Goal: Transaction & Acquisition: Purchase product/service

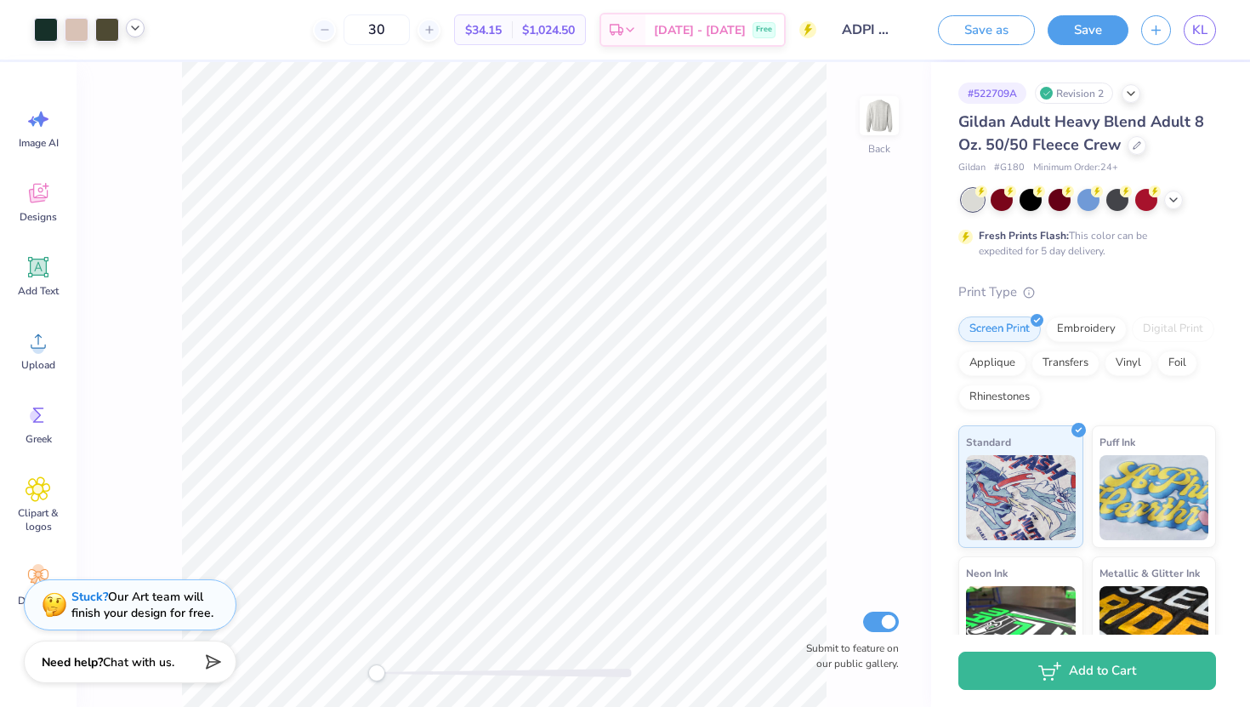
click at [129, 31] on icon at bounding box center [135, 28] width 14 height 14
click at [41, 216] on span "Designs" at bounding box center [38, 217] width 37 height 14
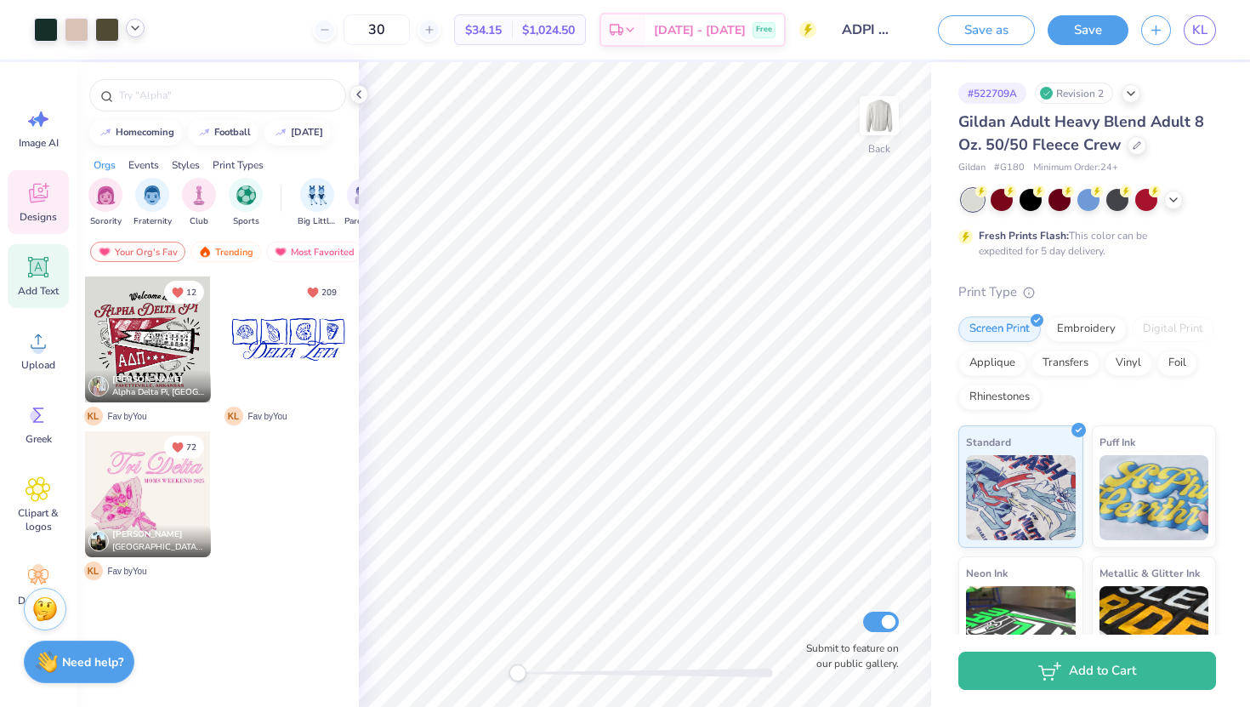
click at [35, 279] on icon at bounding box center [39, 267] width 26 height 26
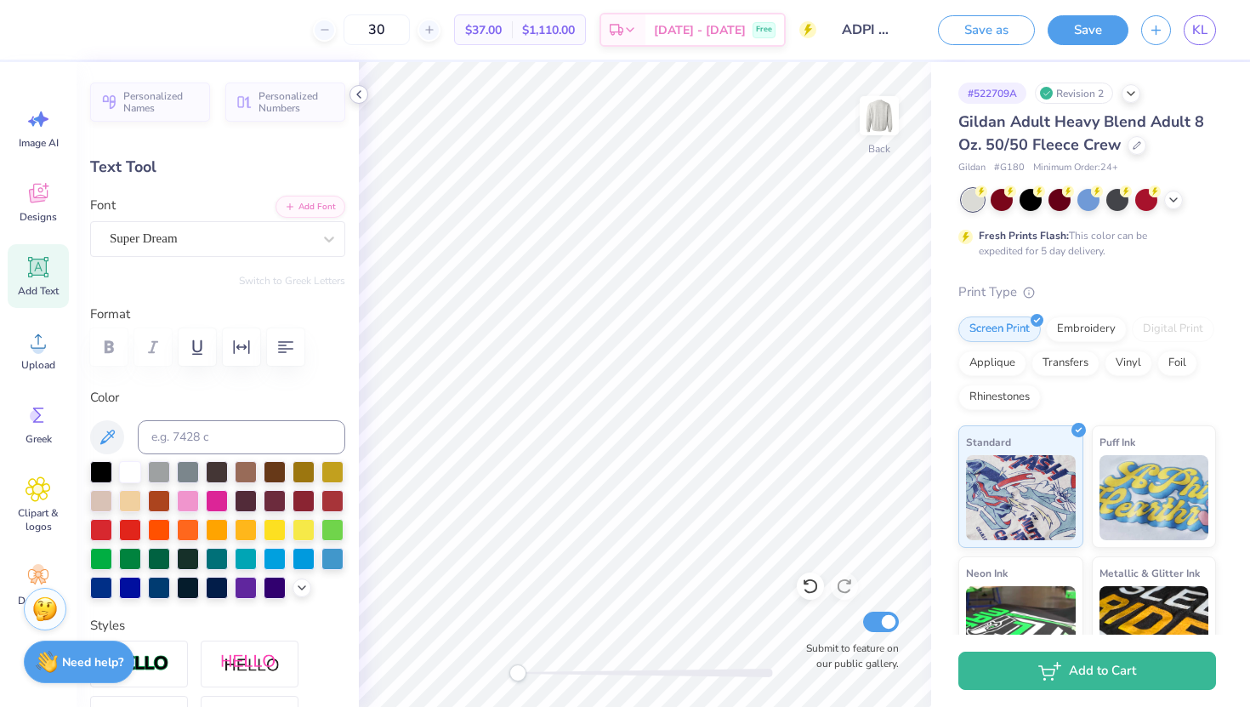
click at [362, 96] on icon at bounding box center [359, 95] width 14 height 14
click at [139, 33] on icon at bounding box center [135, 28] width 14 height 14
click at [80, 26] on div at bounding box center [77, 28] width 24 height 24
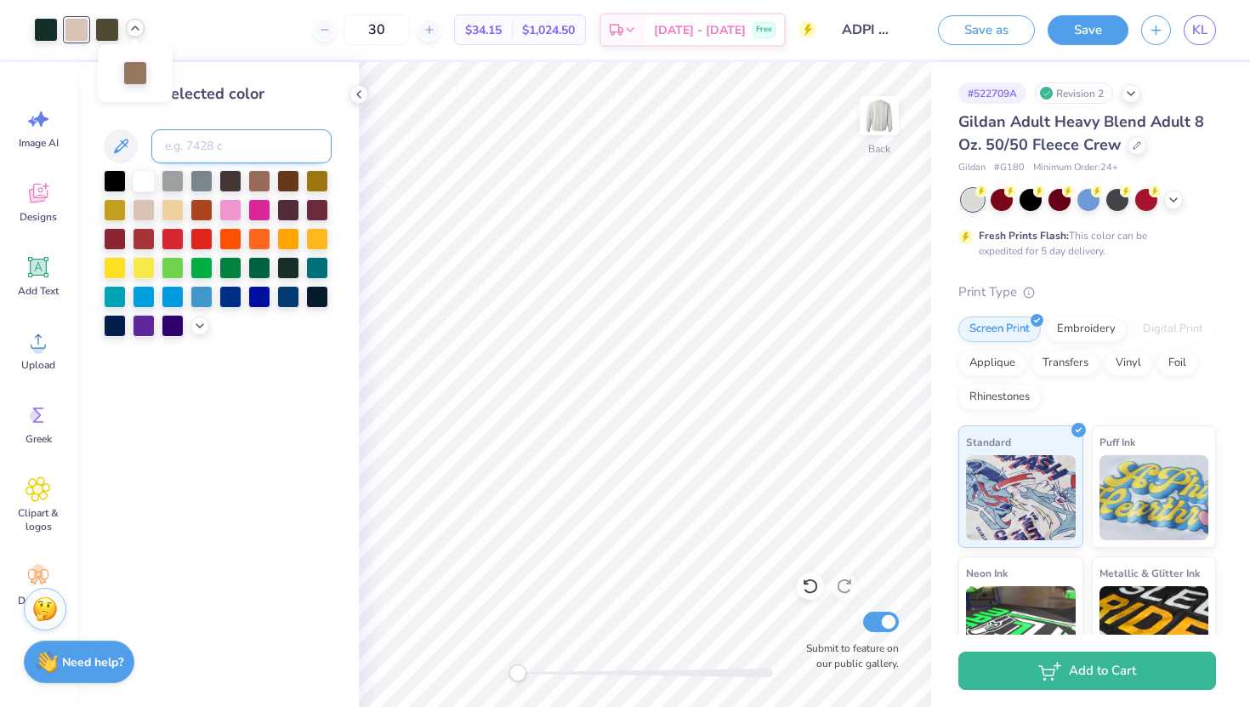
click at [212, 148] on input at bounding box center [241, 146] width 180 height 34
type input "7504"
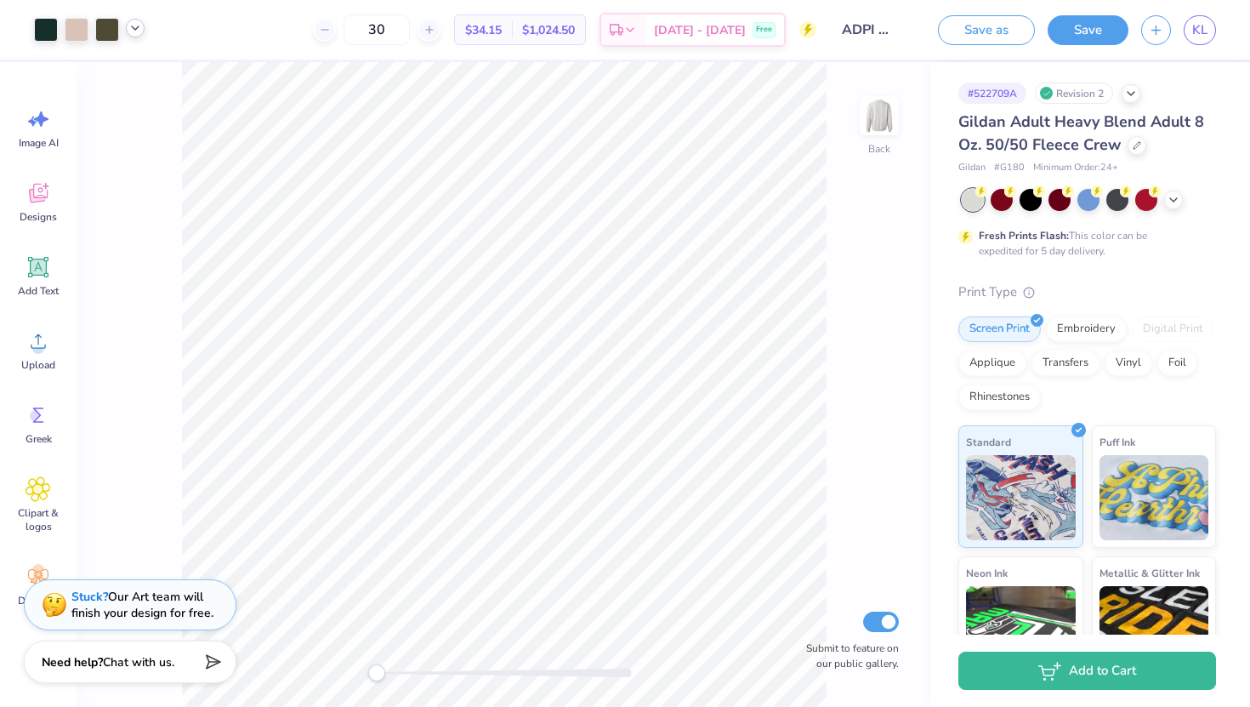
click at [134, 31] on icon at bounding box center [135, 28] width 14 height 14
click at [131, 73] on div at bounding box center [135, 72] width 24 height 24
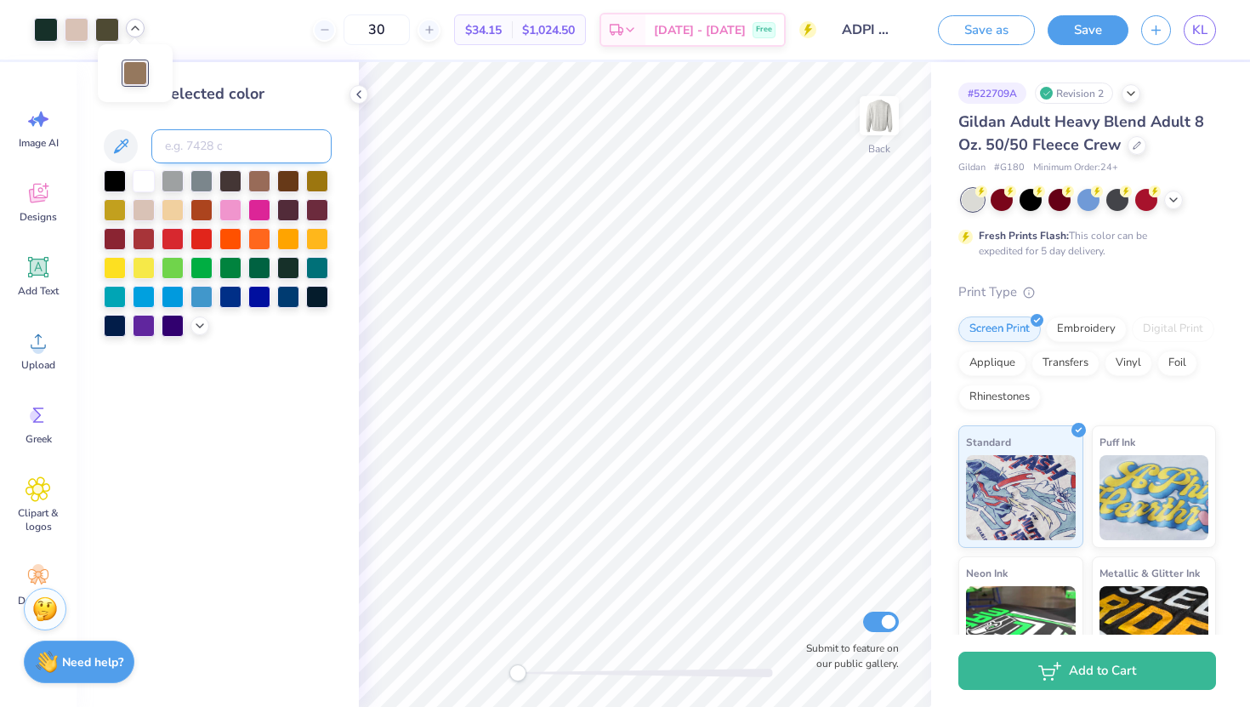
click at [193, 140] on input at bounding box center [241, 146] width 180 height 34
type input "4755"
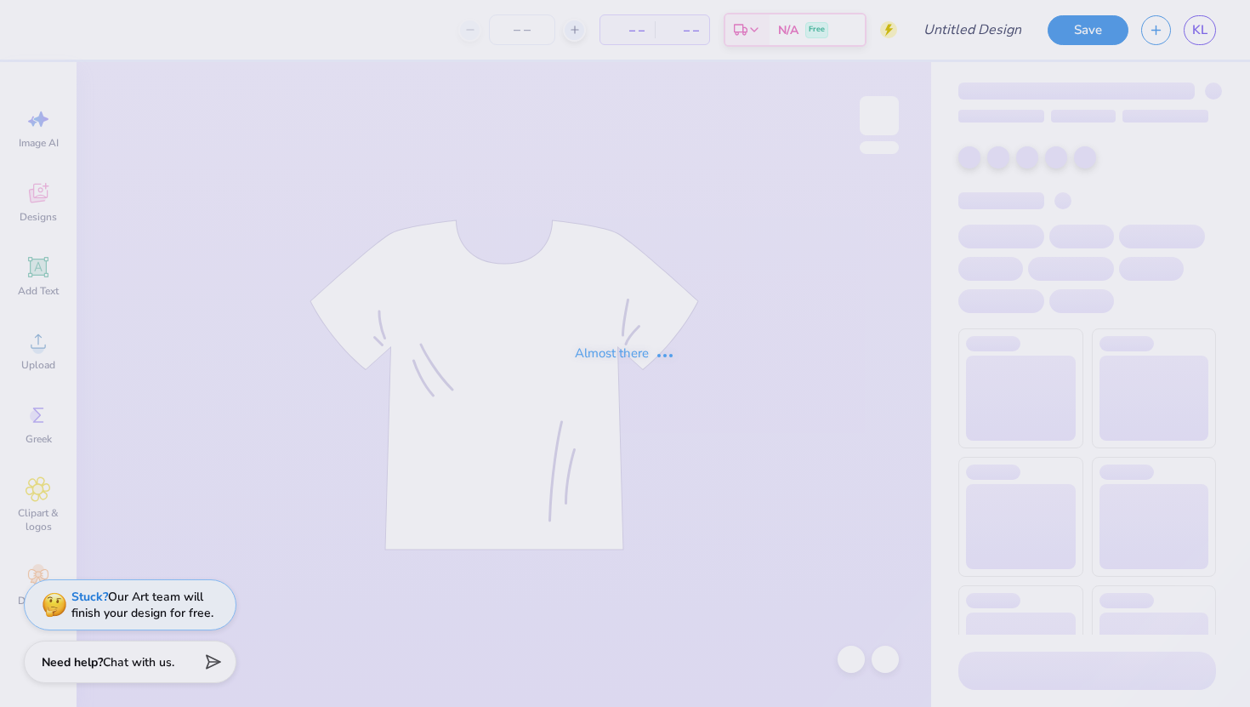
type input "ADPI MALLARD BALL"
type input "30"
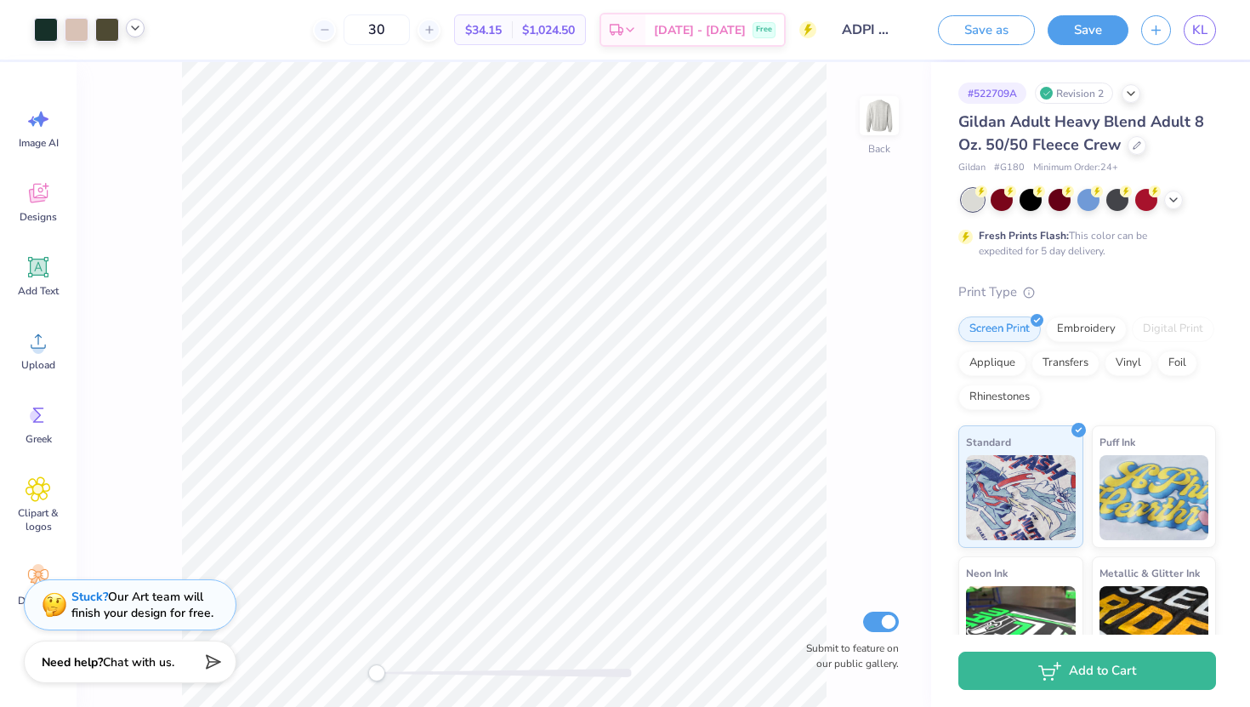
click at [136, 33] on icon at bounding box center [135, 28] width 14 height 14
click at [138, 27] on icon at bounding box center [135, 28] width 14 height 14
click at [186, 37] on div "30 $34.15 Per Item $1,024.50 Total Est. Delivery Oct 6 - 9 Free" at bounding box center [486, 30] width 659 height 60
click at [111, 31] on div at bounding box center [107, 28] width 24 height 24
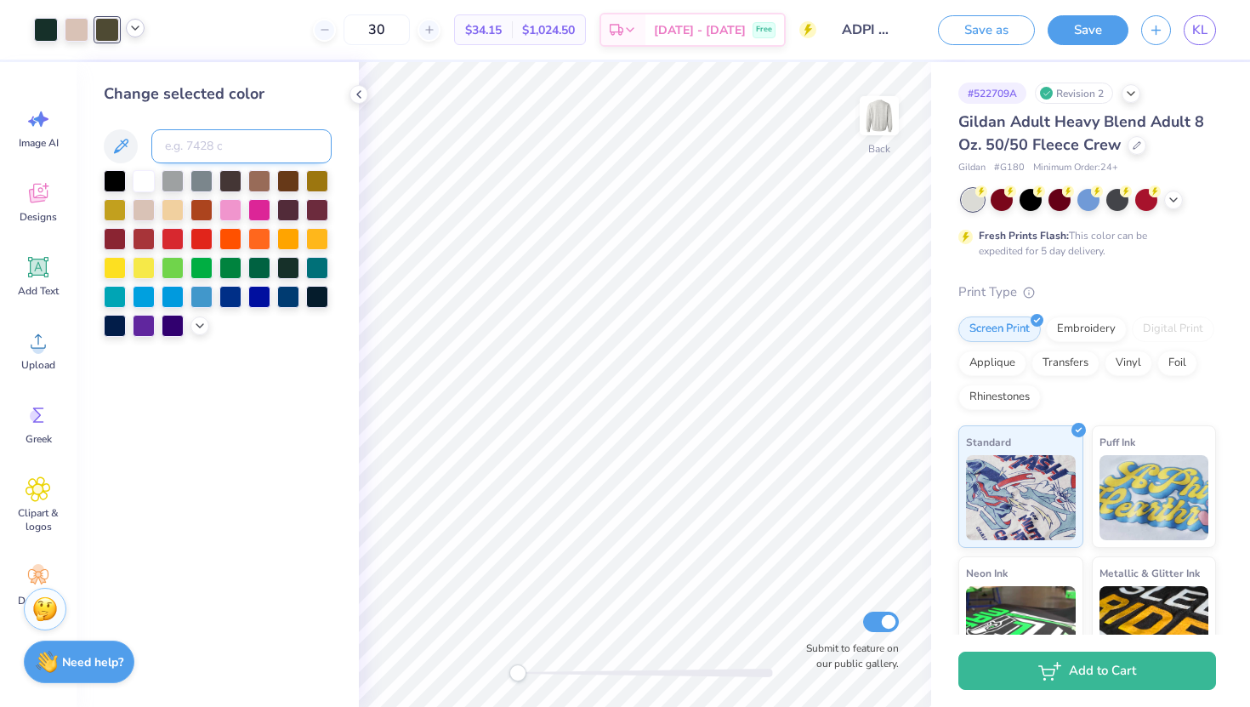
click at [226, 146] on input at bounding box center [241, 146] width 180 height 34
type input "5535"
click at [362, 94] on icon at bounding box center [359, 95] width 14 height 14
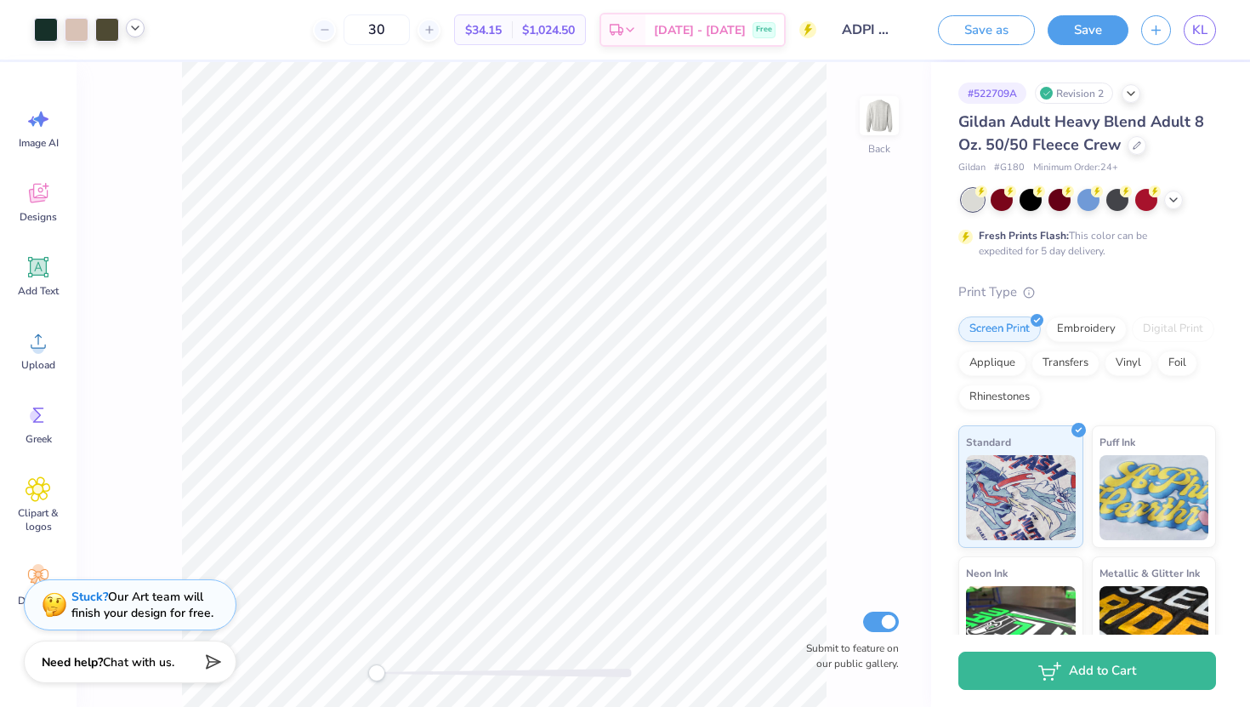
click at [131, 30] on icon at bounding box center [135, 28] width 14 height 14
click at [43, 32] on div at bounding box center [46, 28] width 24 height 24
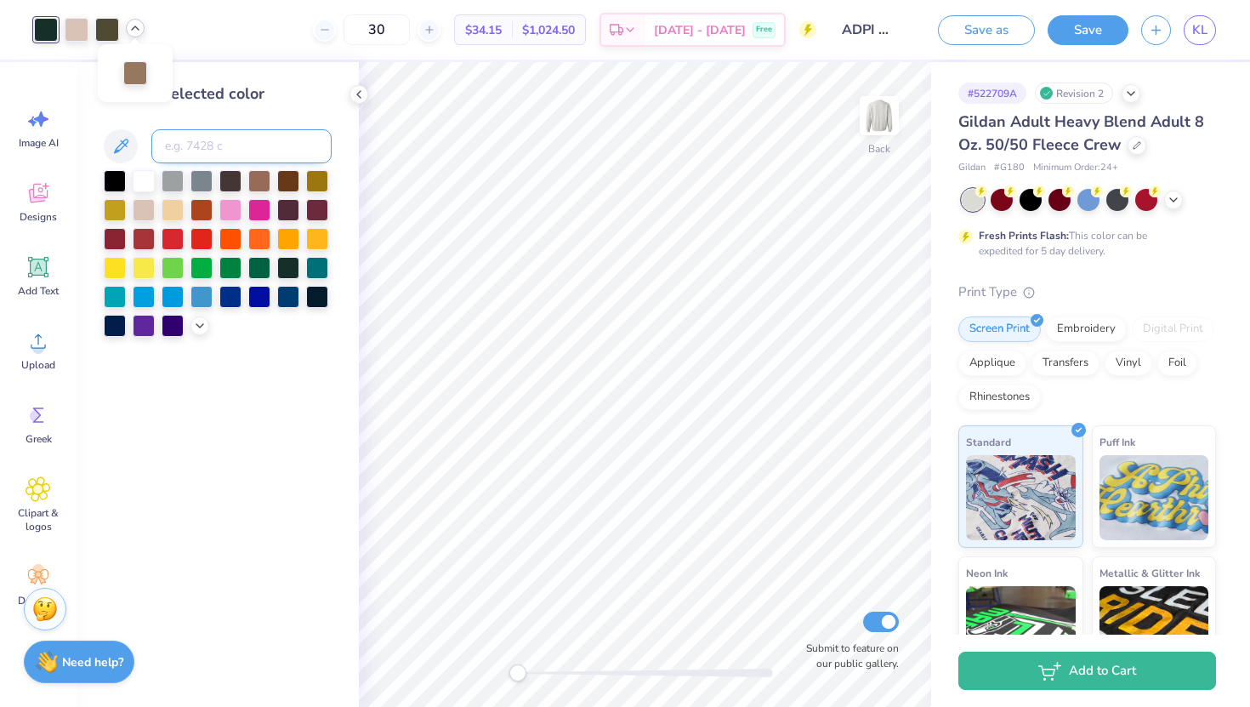
click at [201, 148] on input at bounding box center [241, 146] width 180 height 34
type input "7771"
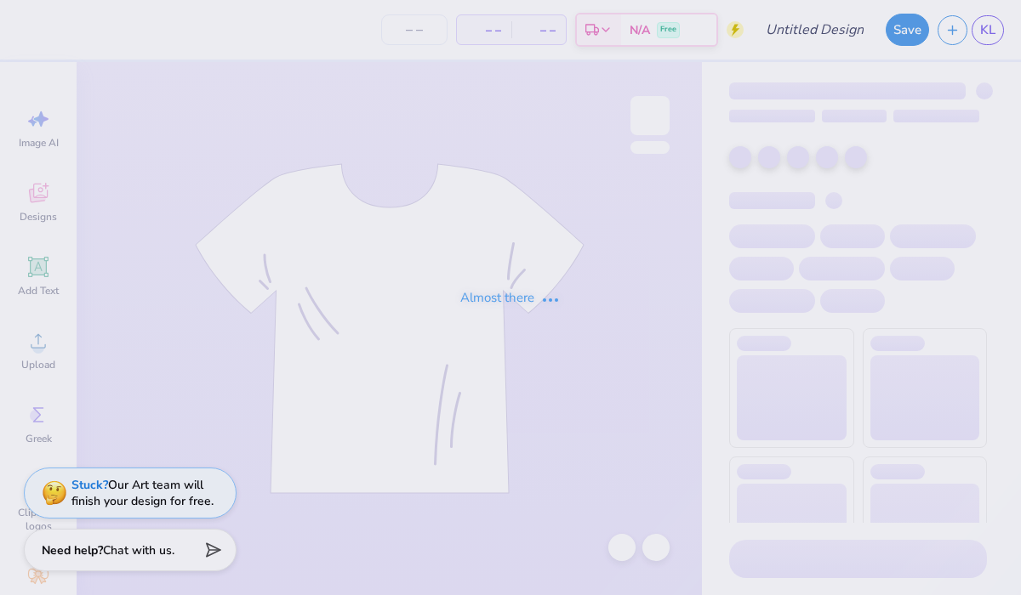
type input "ADPI MALLARD BALL"
type input "30"
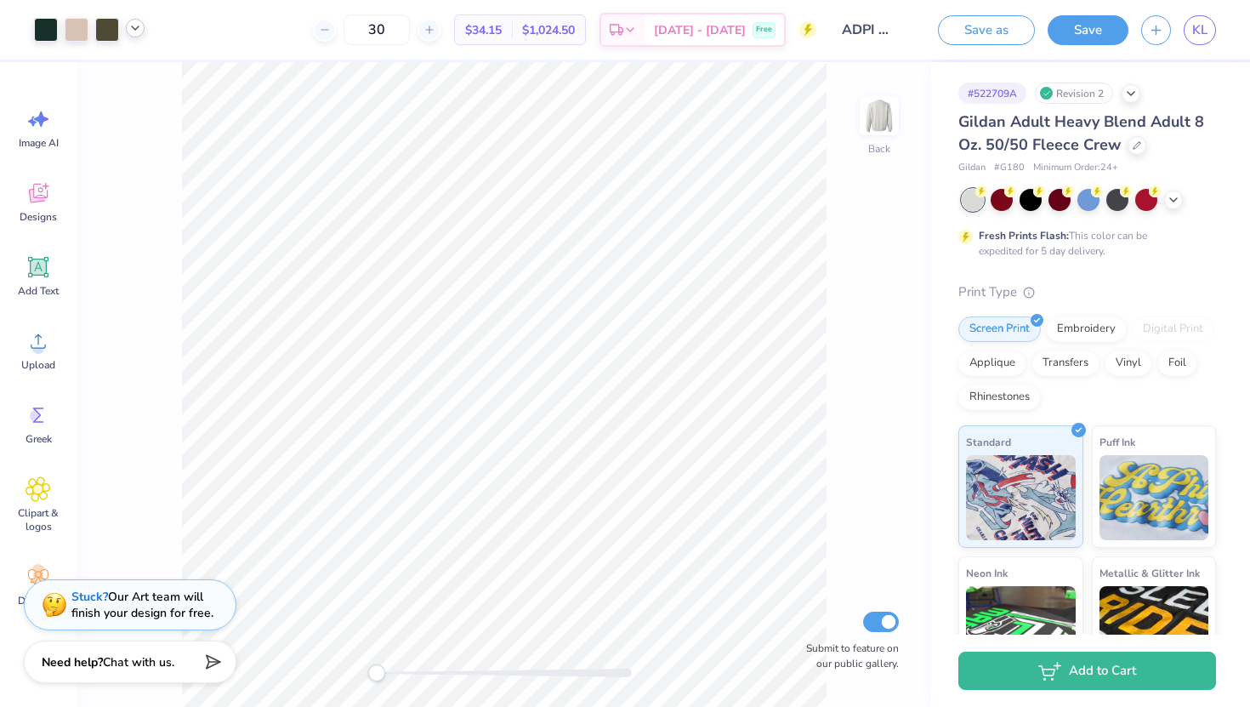
click at [135, 30] on icon at bounding box center [135, 28] width 14 height 14
click at [105, 31] on div at bounding box center [107, 28] width 24 height 24
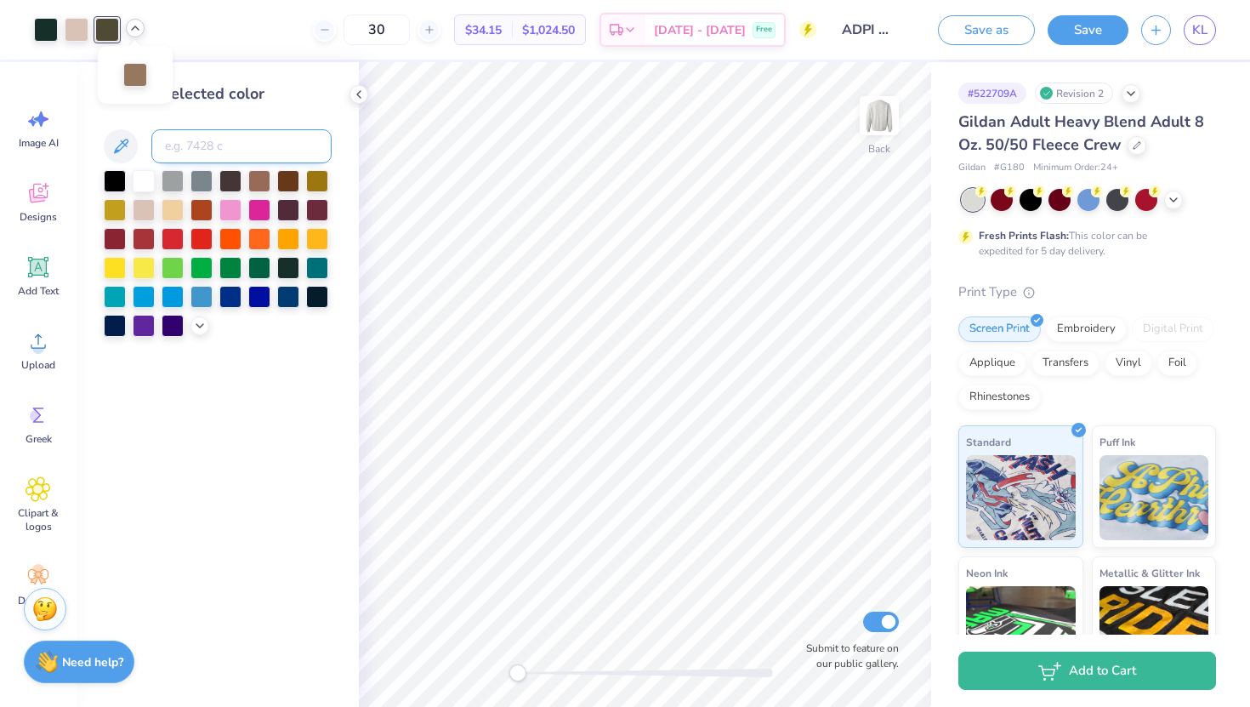
click at [185, 147] on input at bounding box center [241, 146] width 180 height 34
type input "5535"
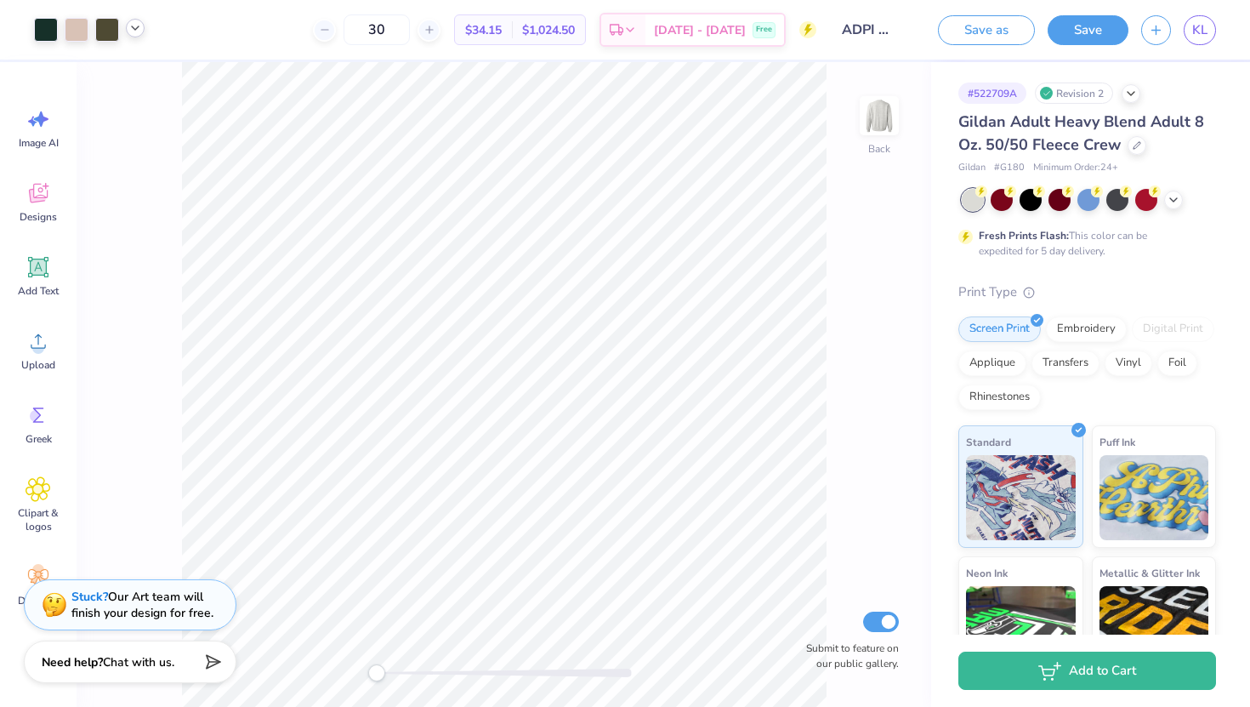
click at [134, 26] on icon at bounding box center [135, 28] width 14 height 14
click at [71, 26] on div at bounding box center [77, 28] width 24 height 24
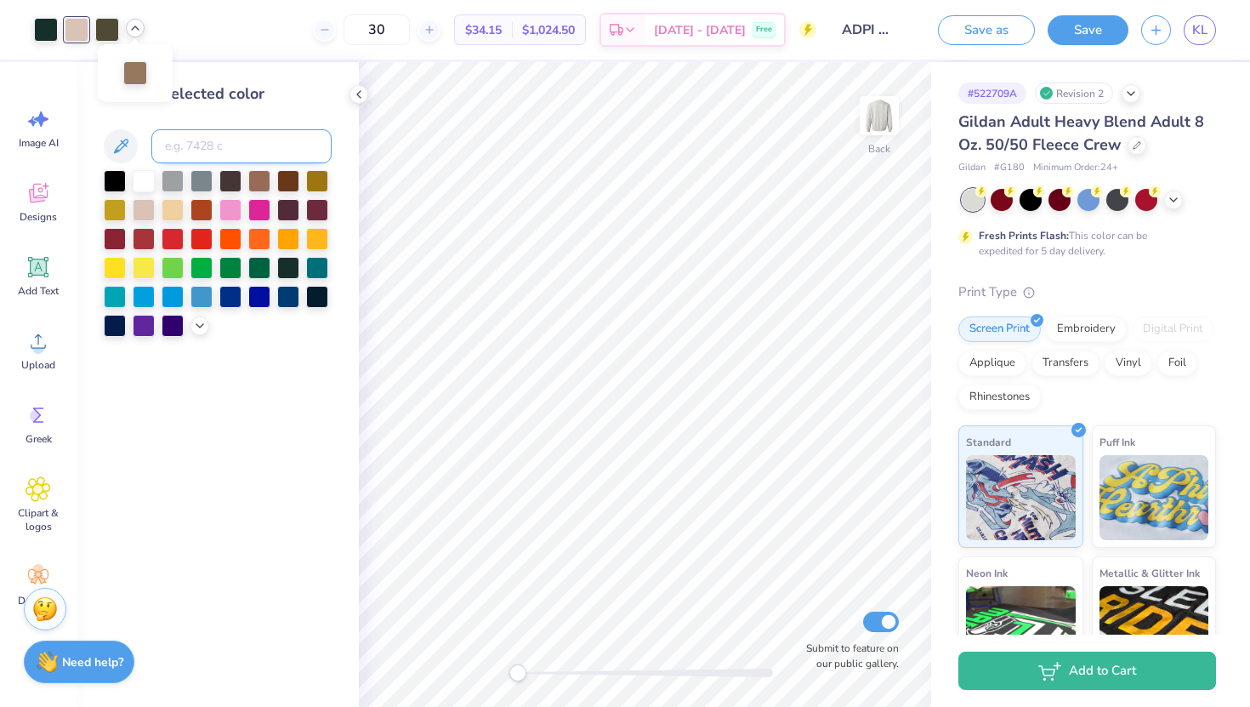
click at [173, 146] on input at bounding box center [241, 146] width 180 height 34
type input "7504"
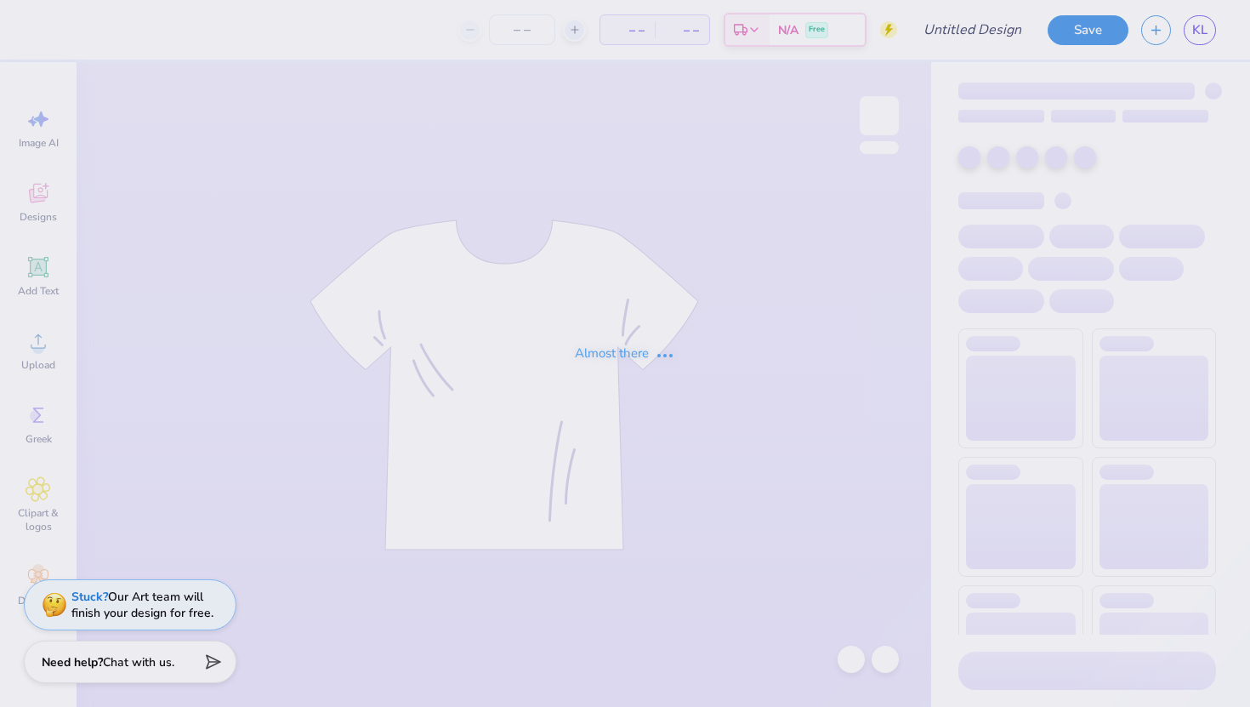
type input "30"
type input "ADPI MALLARD BALL"
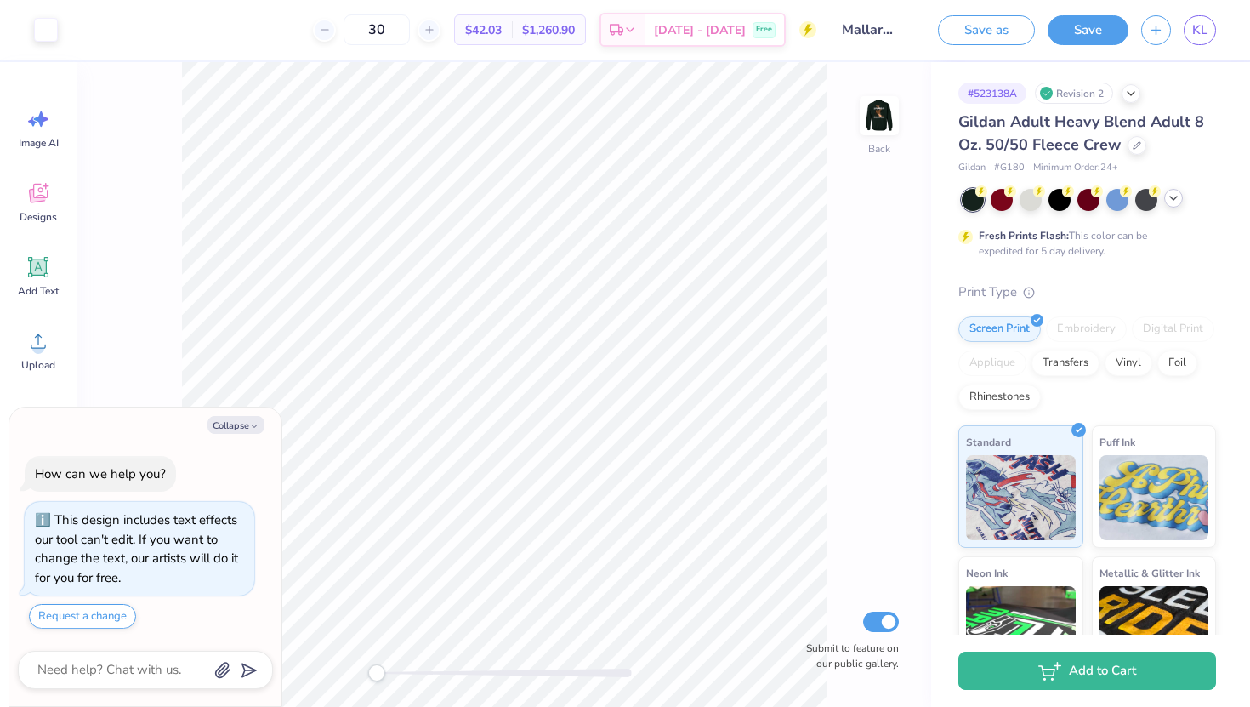
click at [1176, 200] on icon at bounding box center [1174, 198] width 14 height 14
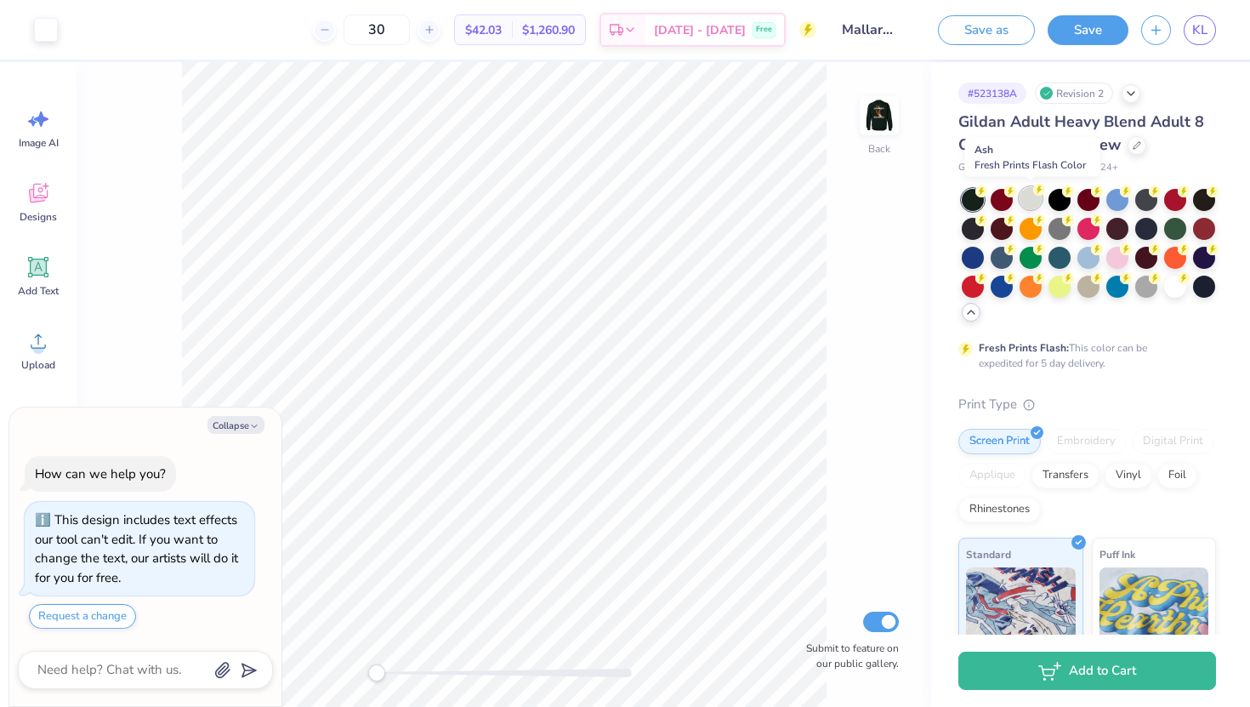
click at [1034, 203] on div at bounding box center [1031, 198] width 22 height 22
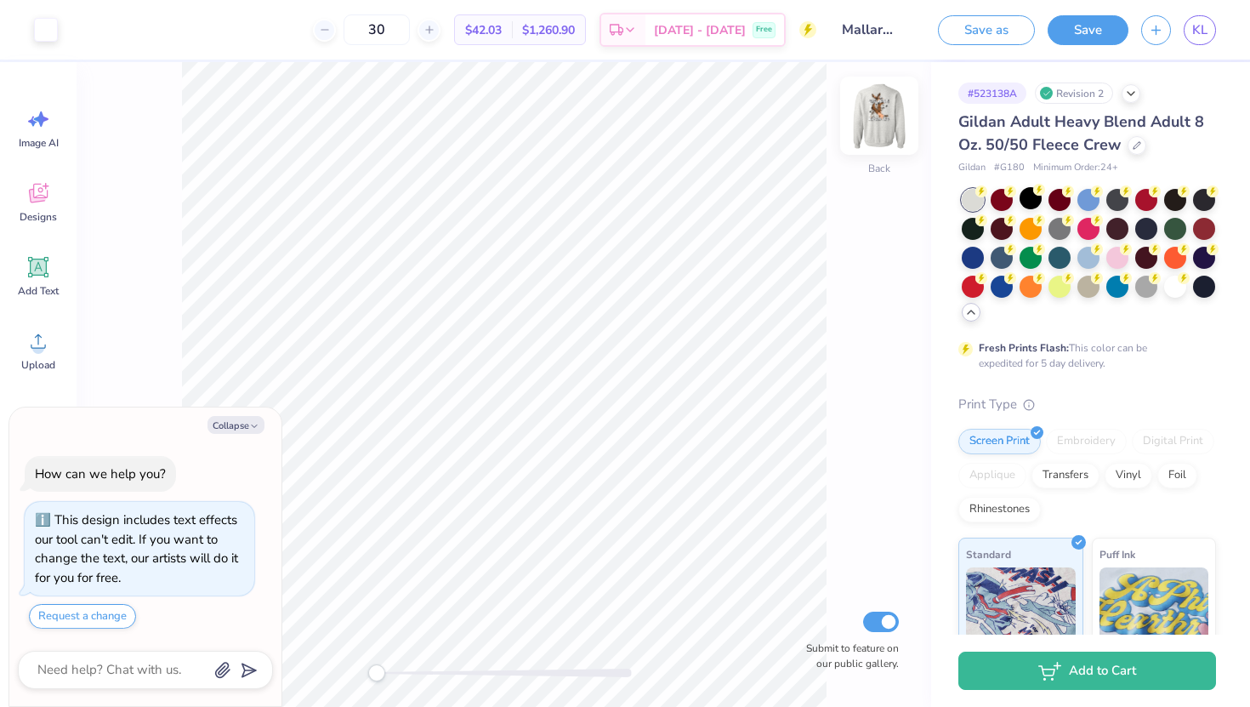
click at [883, 120] on img at bounding box center [880, 116] width 68 height 68
click at [883, 120] on img at bounding box center [880, 116] width 34 height 34
click at [883, 119] on img at bounding box center [880, 116] width 68 height 68
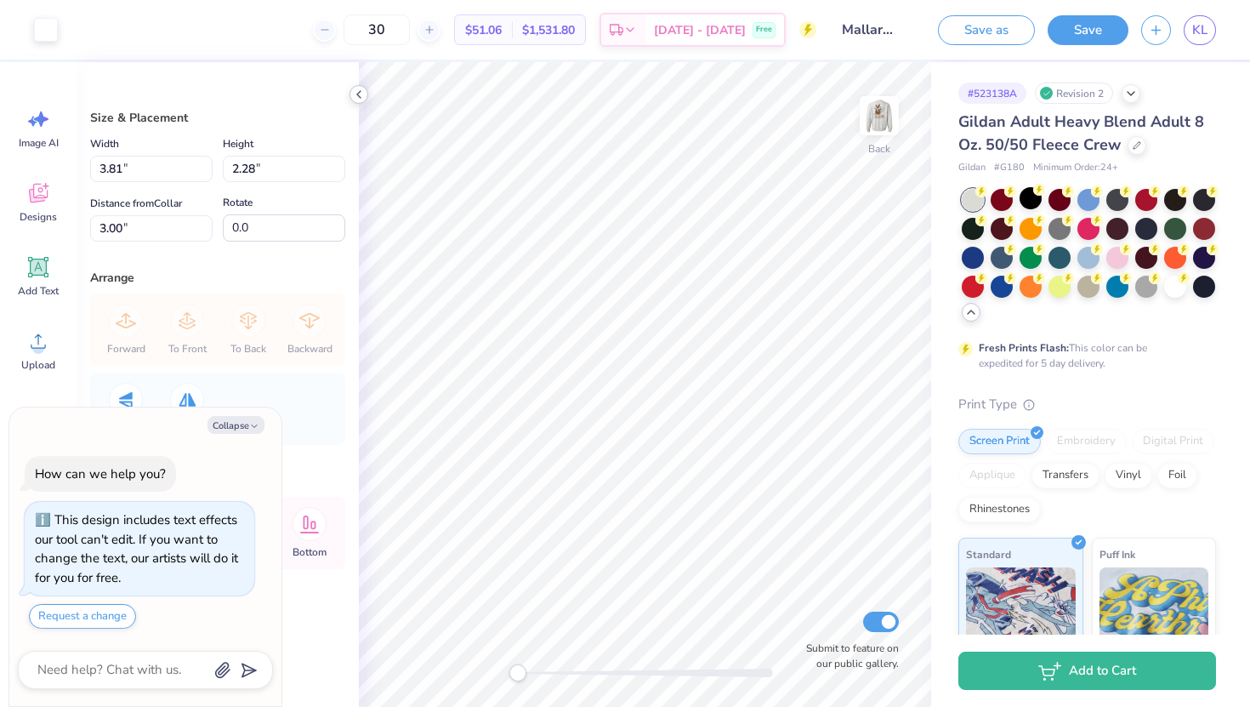
click at [359, 95] on polyline at bounding box center [358, 94] width 3 height 7
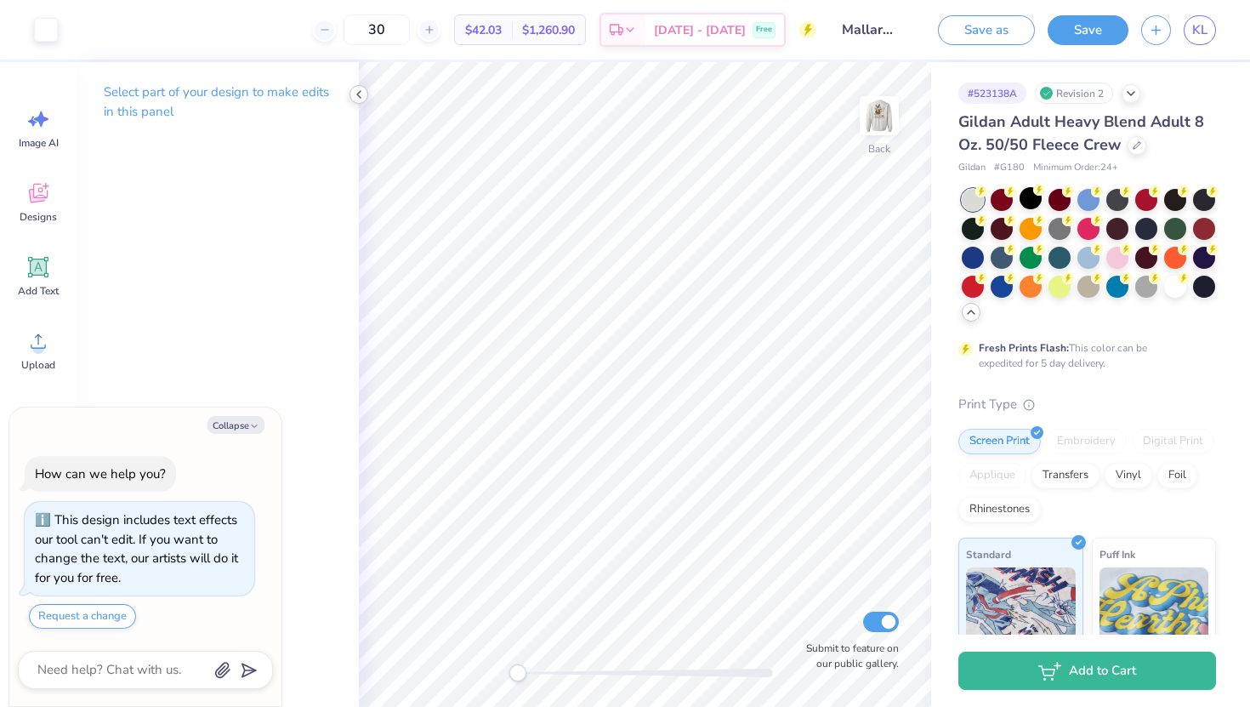
click at [350, 97] on div at bounding box center [359, 94] width 19 height 19
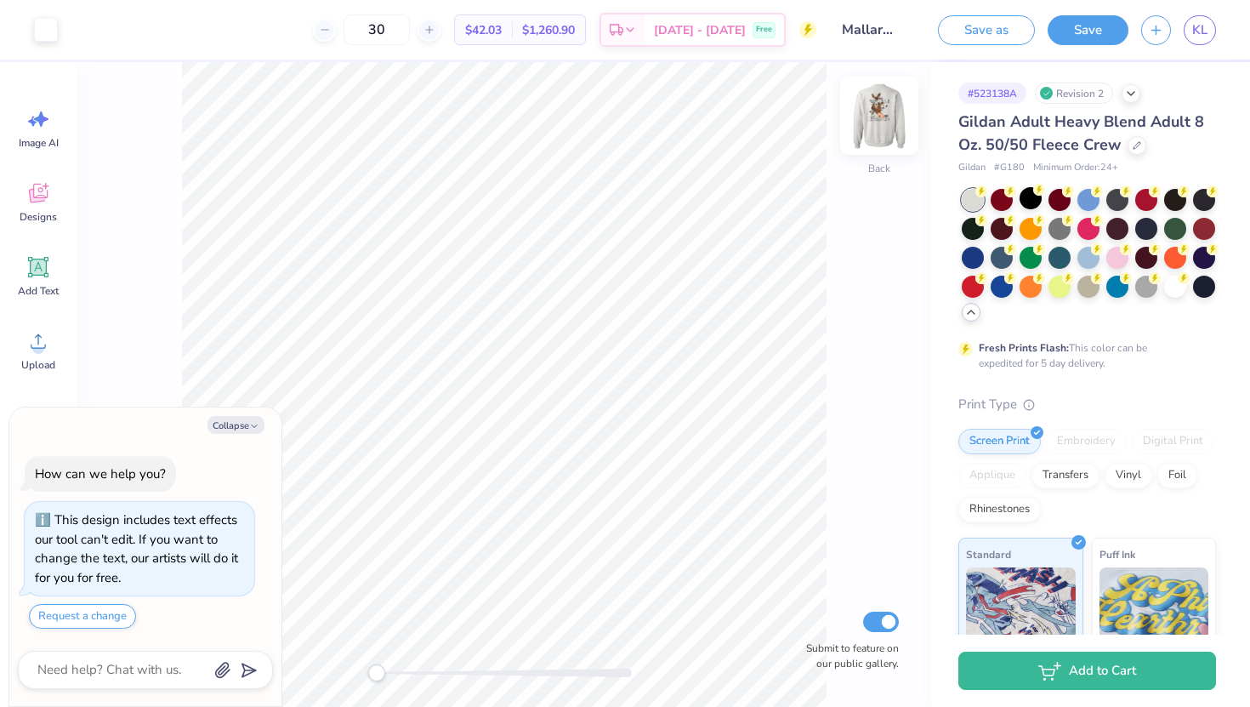
click at [897, 114] on img at bounding box center [880, 116] width 68 height 68
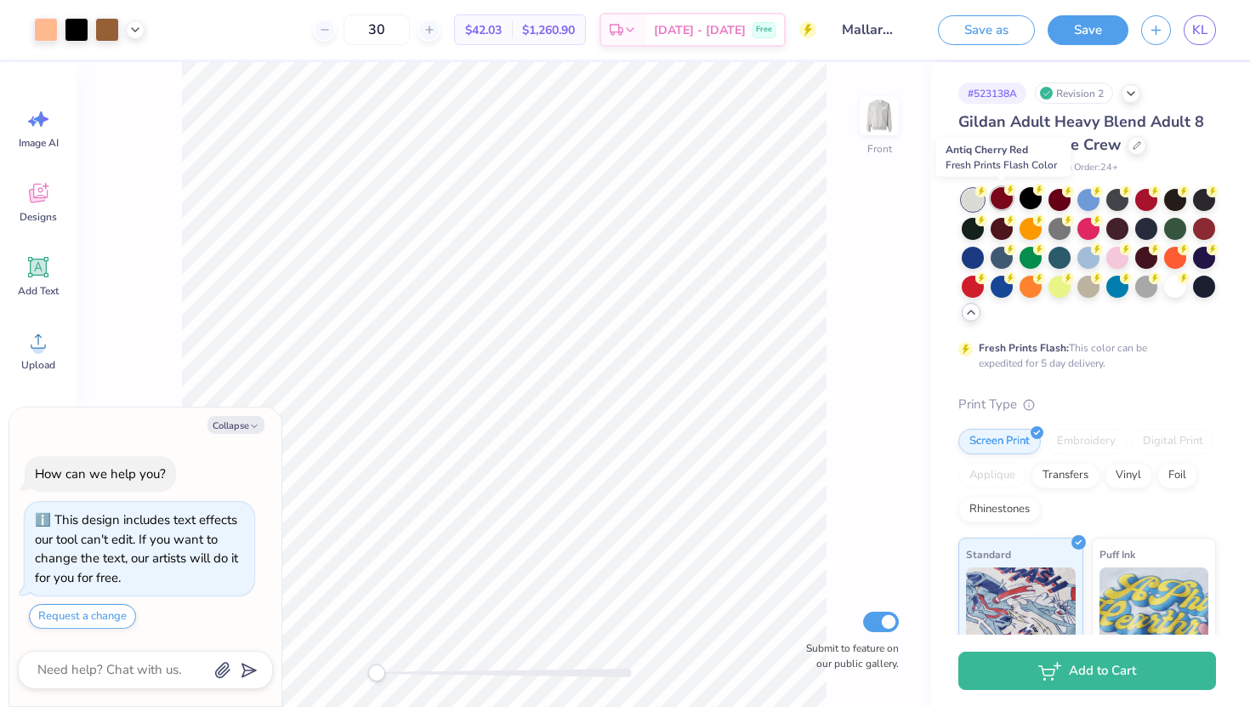
click at [1001, 200] on div at bounding box center [1002, 198] width 22 height 22
click at [1034, 202] on div at bounding box center [1031, 198] width 22 height 22
click at [1059, 204] on div at bounding box center [1060, 198] width 22 height 22
click at [1180, 229] on div at bounding box center [1176, 227] width 22 height 22
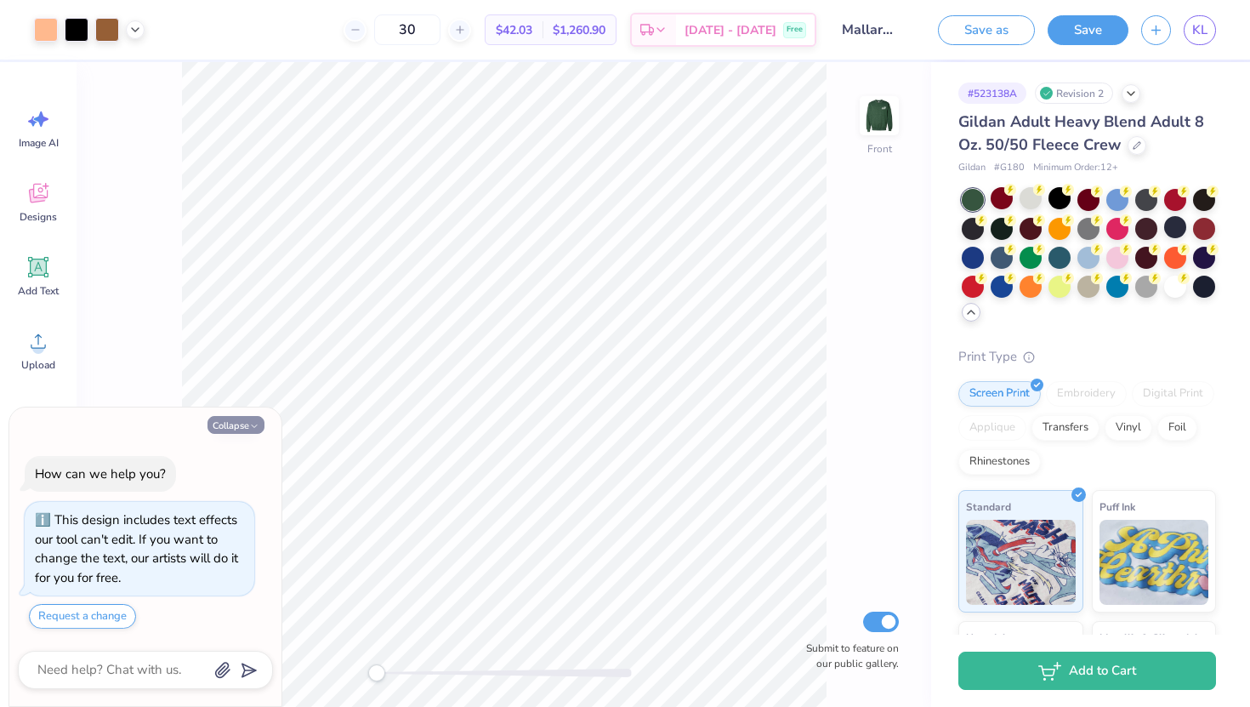
click at [219, 429] on button "Collapse" at bounding box center [236, 425] width 57 height 18
type textarea "x"
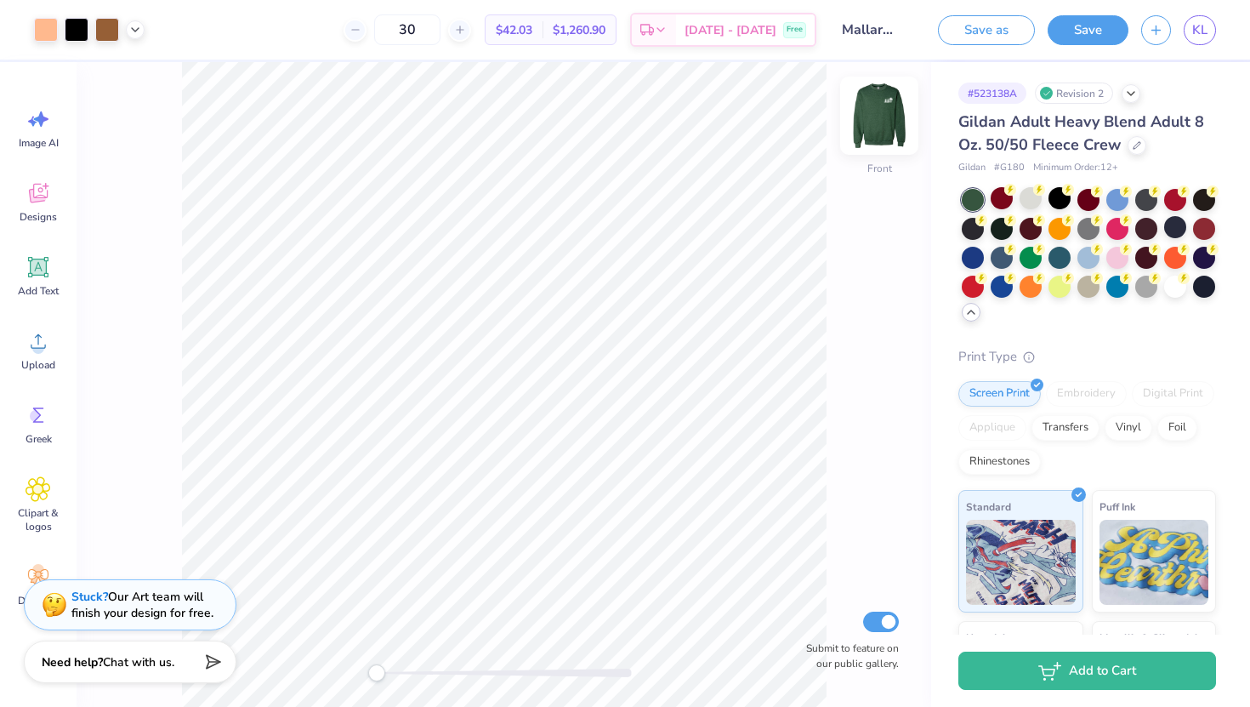
click at [867, 111] on img at bounding box center [880, 116] width 68 height 68
click at [867, 111] on img at bounding box center [880, 116] width 34 height 34
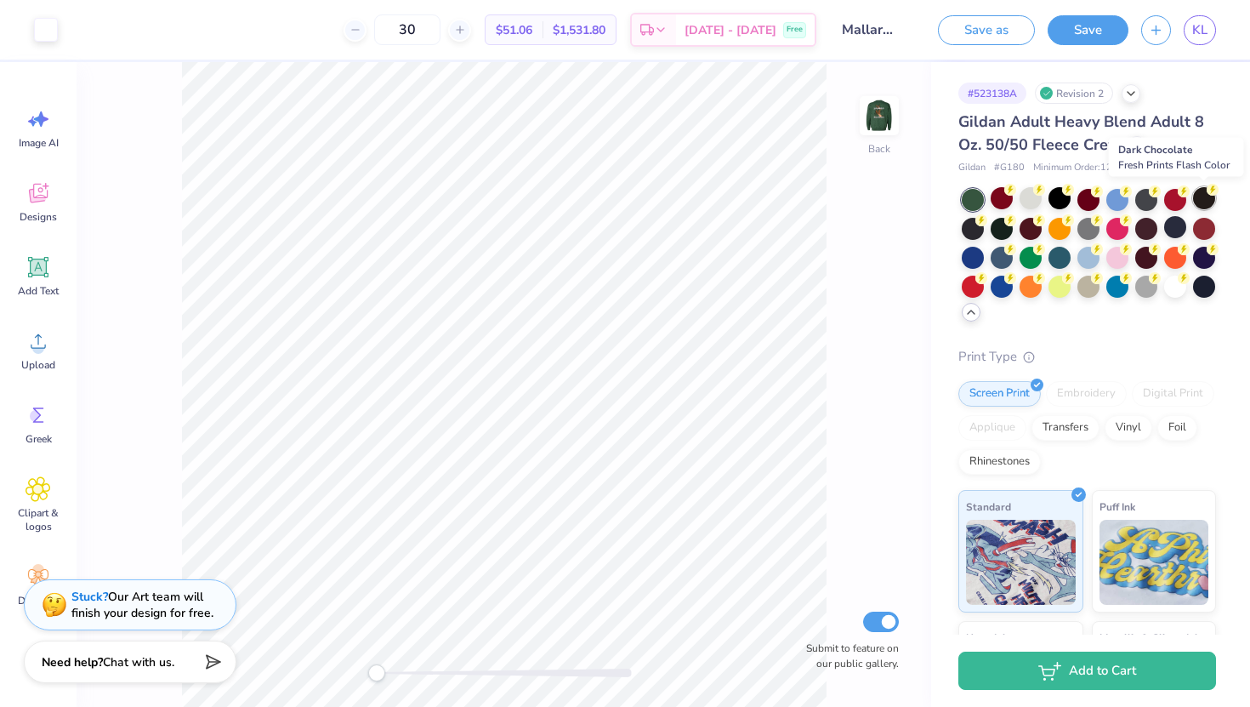
click at [1206, 202] on div at bounding box center [1204, 198] width 22 height 22
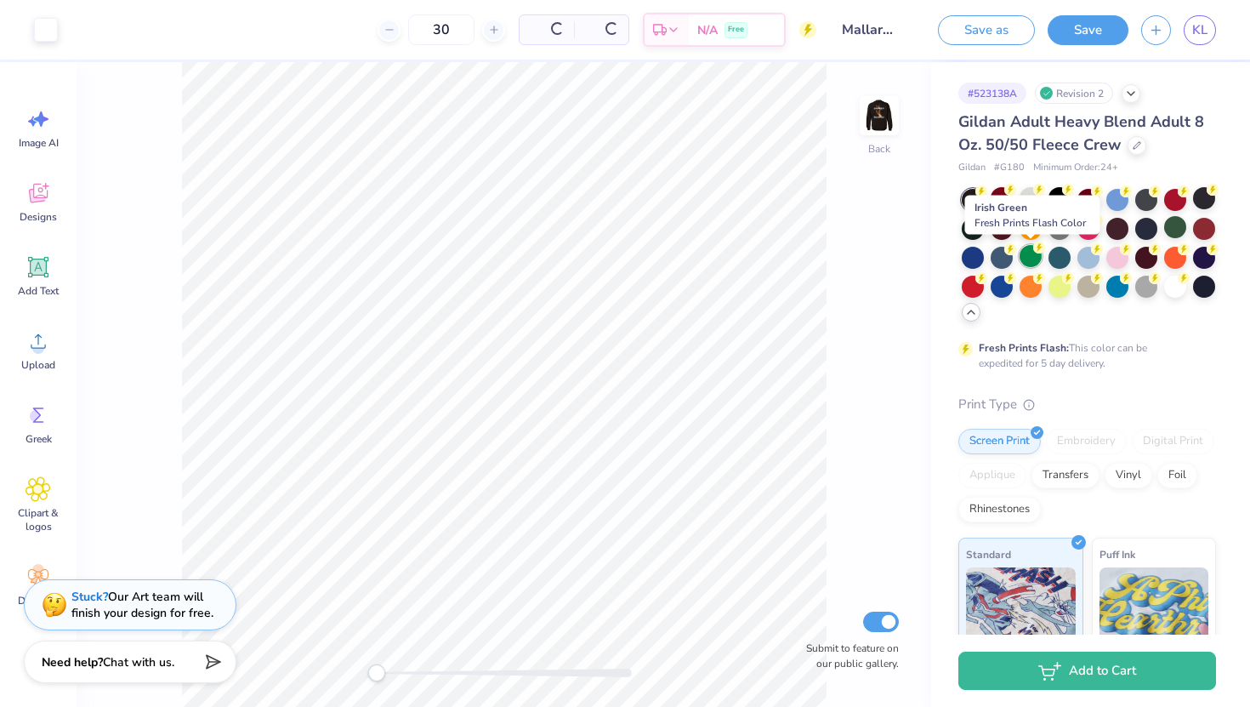
click at [1033, 260] on div at bounding box center [1031, 256] width 22 height 22
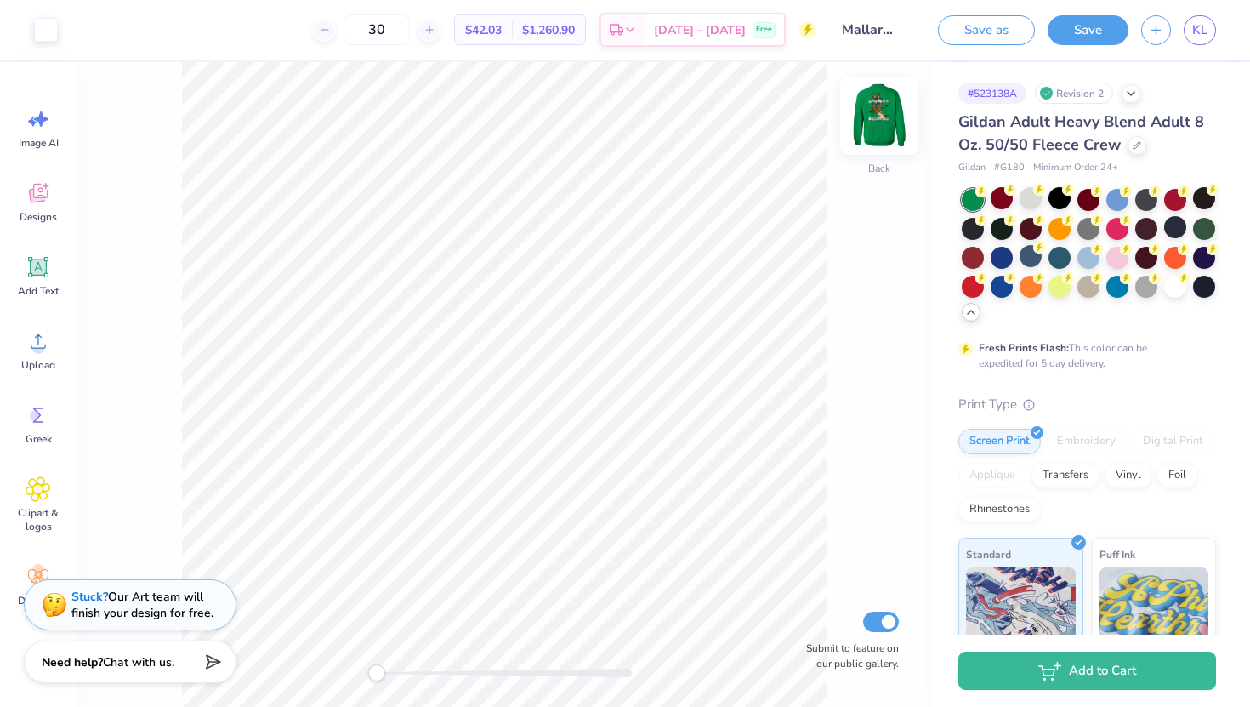
click at [879, 112] on img at bounding box center [880, 116] width 68 height 68
click at [1063, 289] on div at bounding box center [1060, 285] width 22 height 22
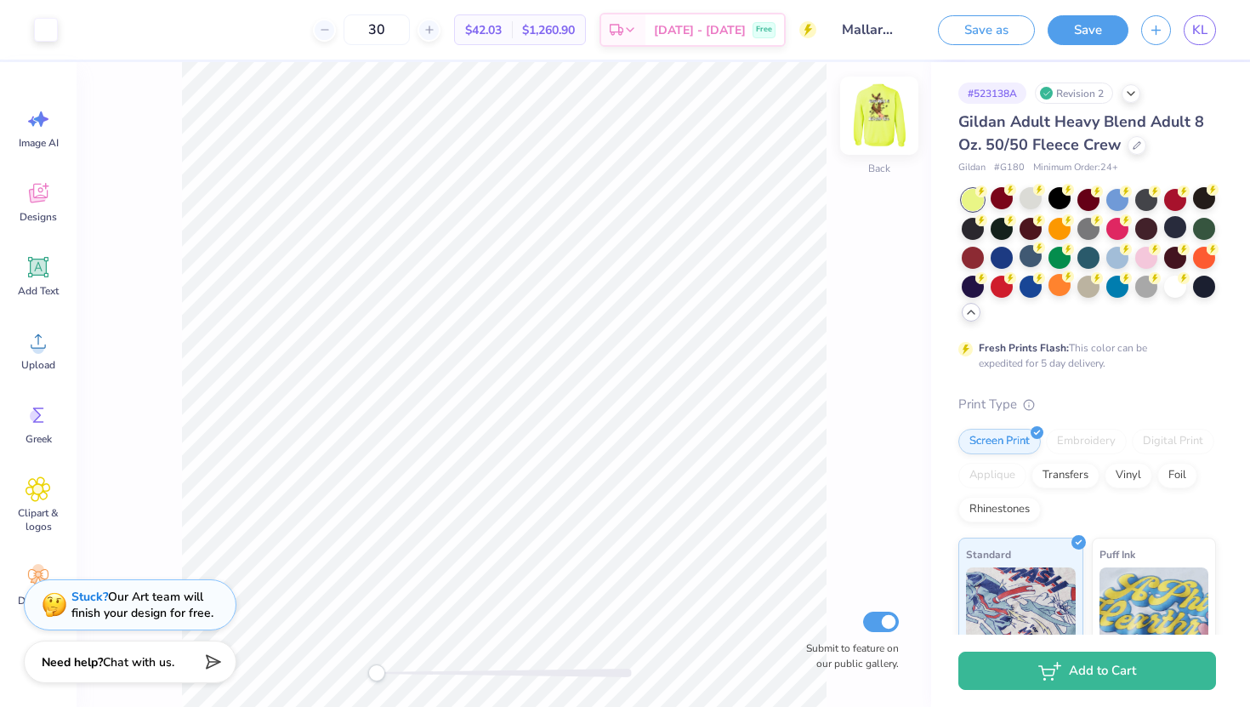
click at [886, 108] on img at bounding box center [880, 116] width 68 height 68
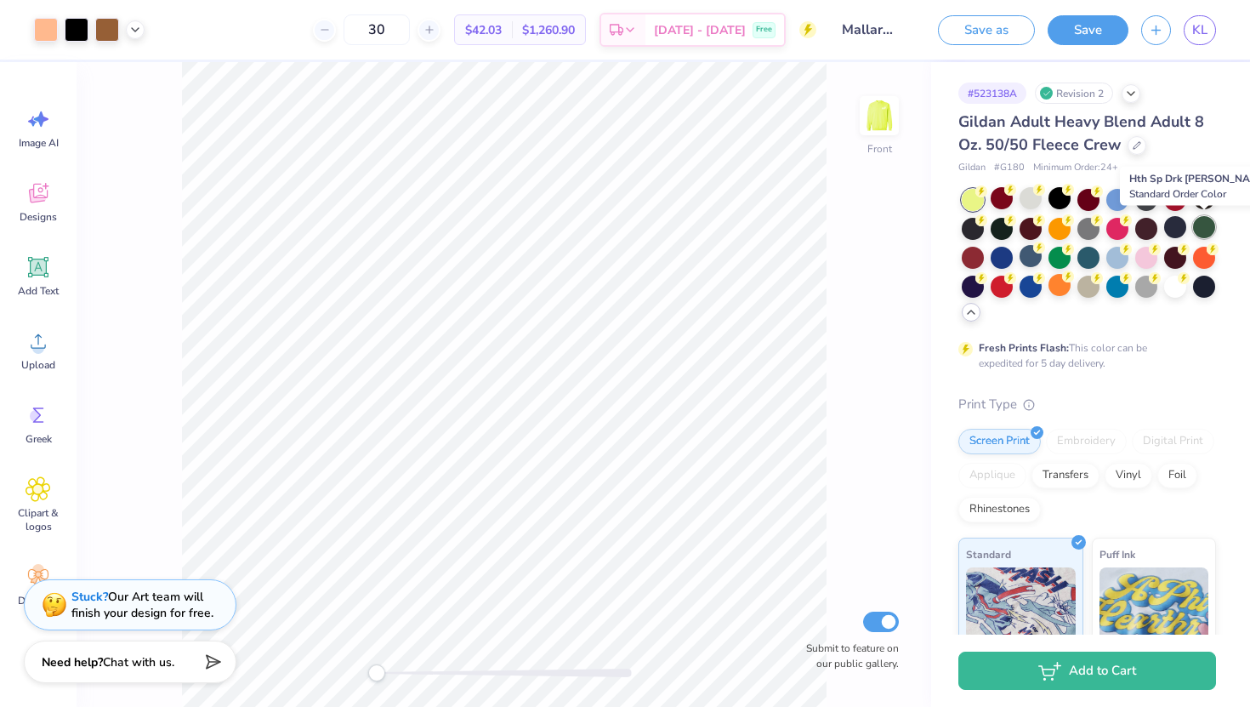
click at [1205, 228] on div at bounding box center [1204, 227] width 22 height 22
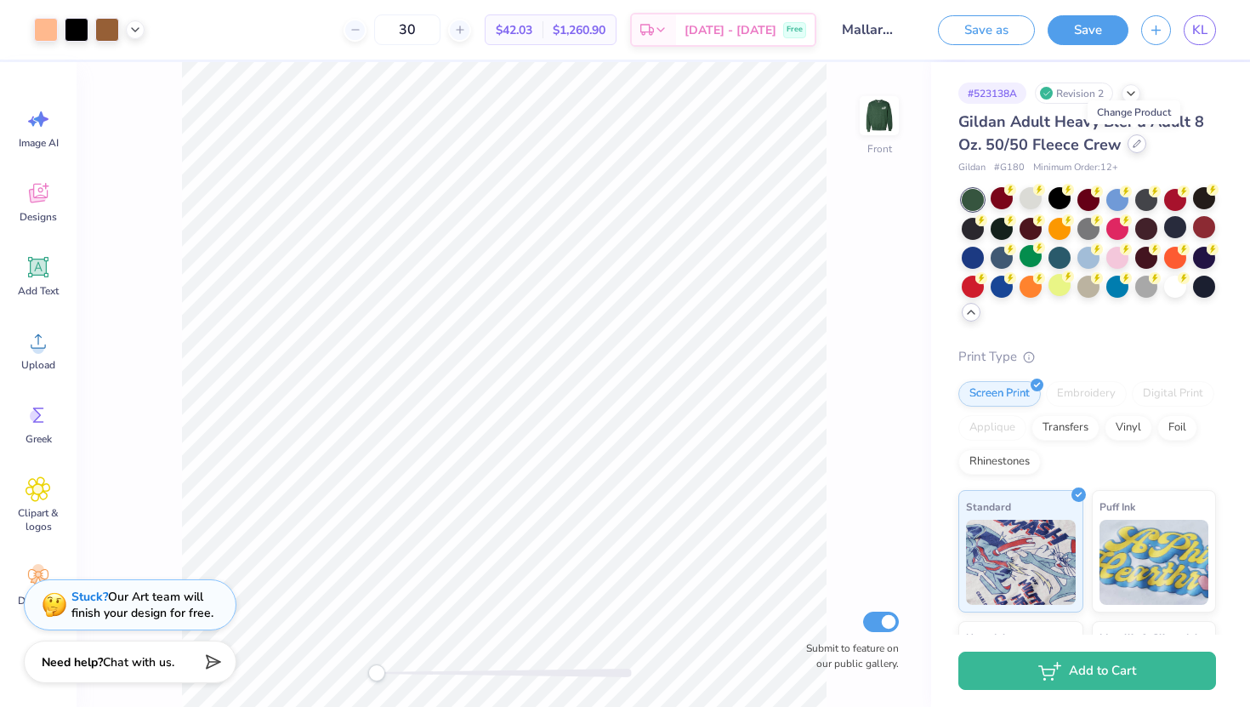
click at [1136, 143] on icon at bounding box center [1137, 144] width 9 height 9
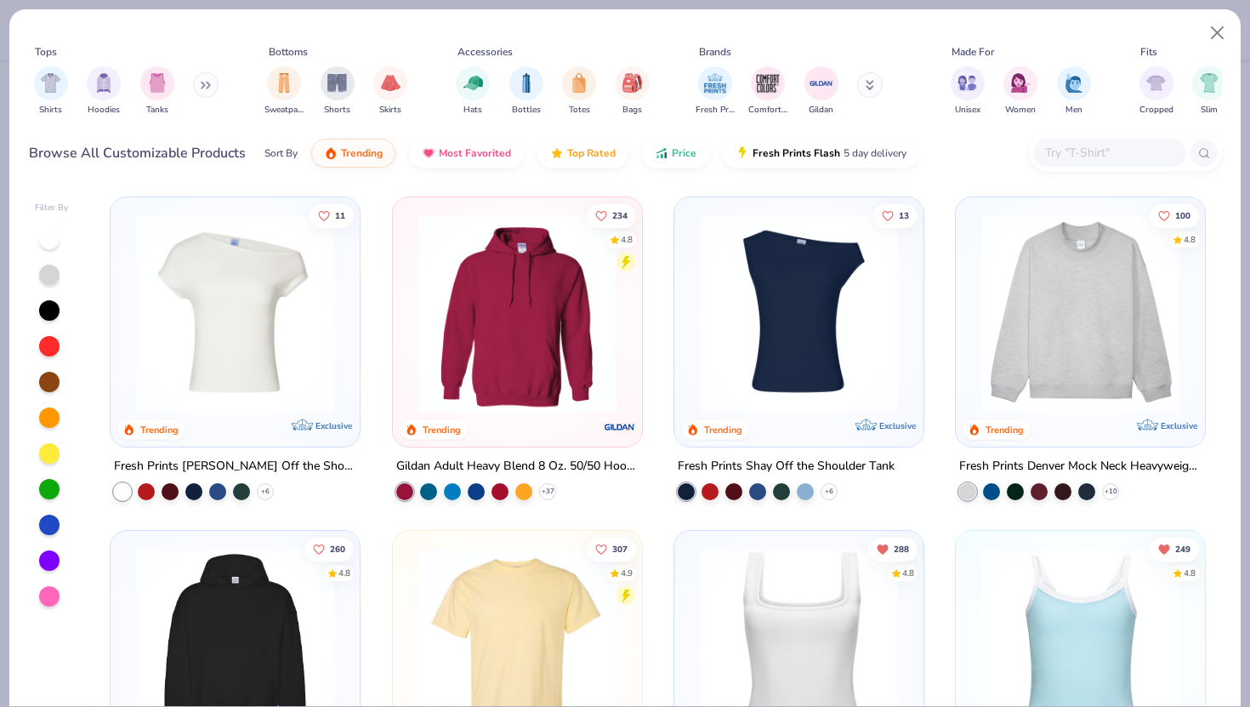
click at [1118, 151] on input "text" at bounding box center [1109, 153] width 131 height 20
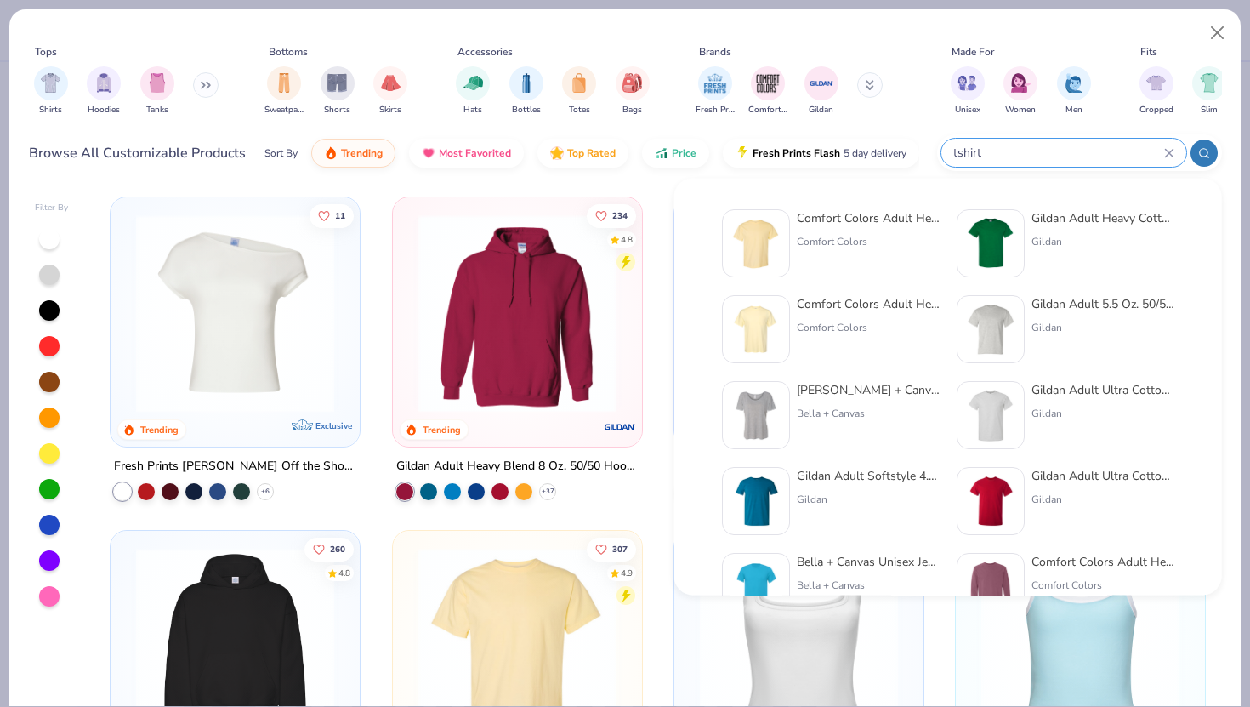
type input "tshirt"
click at [1063, 302] on div "Gildan Adult 5.5 Oz. 50/50 T-Shirt" at bounding box center [1103, 304] width 143 height 18
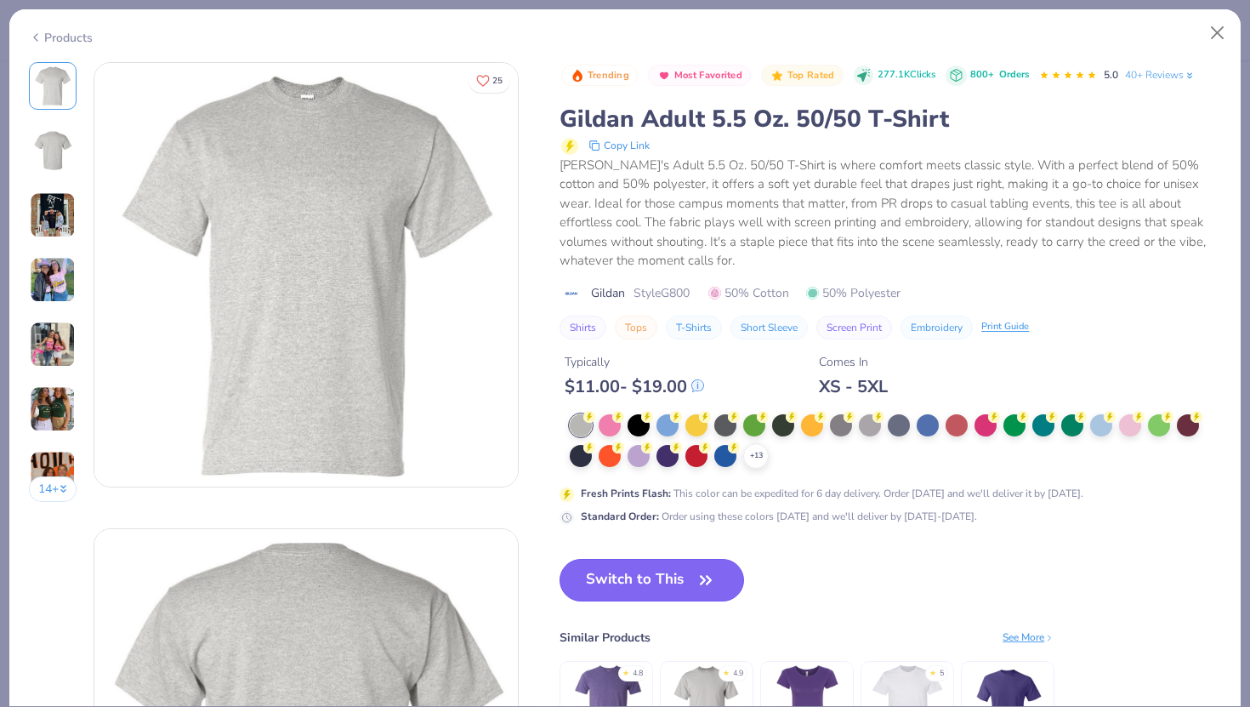
click at [669, 590] on button "Switch to This" at bounding box center [652, 580] width 185 height 43
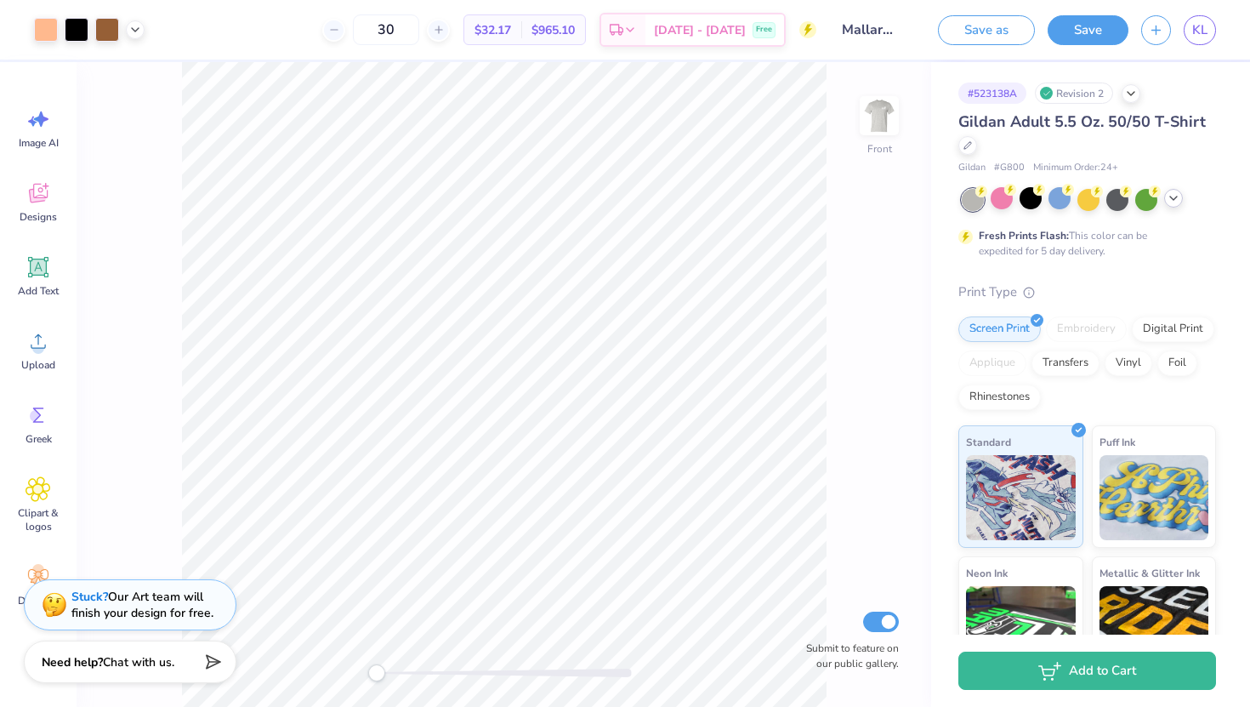
click at [1175, 200] on icon at bounding box center [1174, 198] width 14 height 14
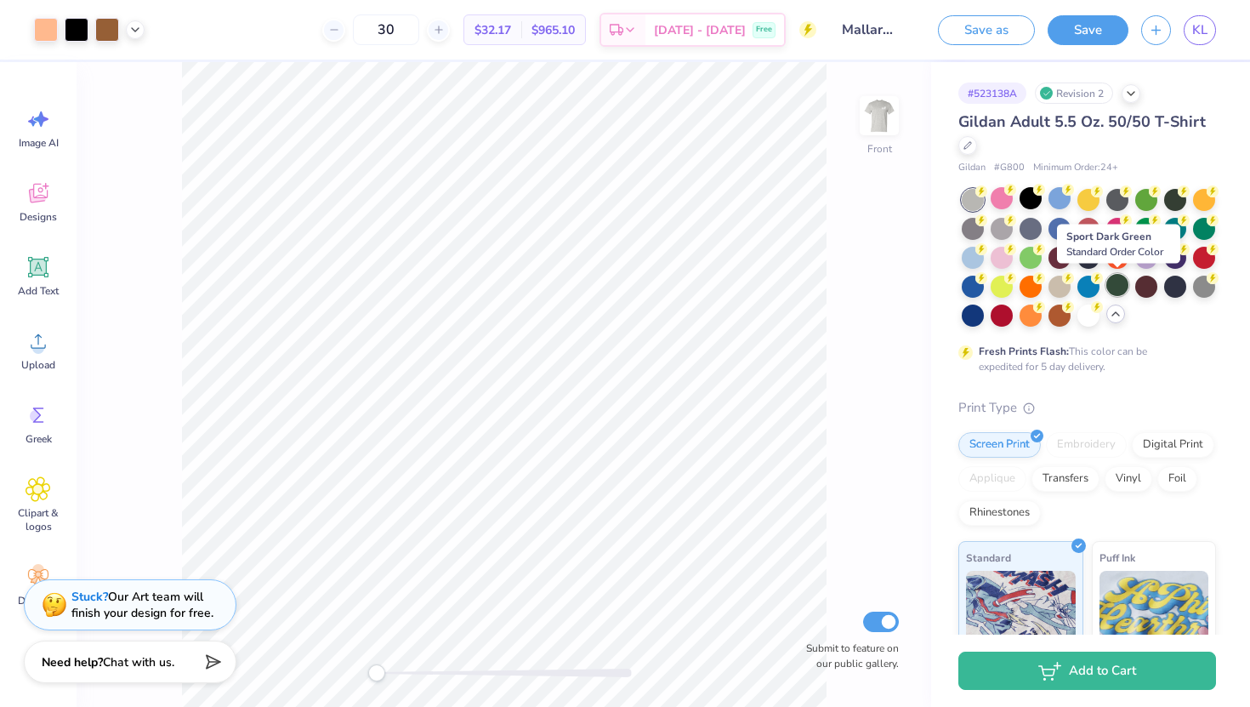
click at [1114, 285] on div at bounding box center [1118, 285] width 22 height 22
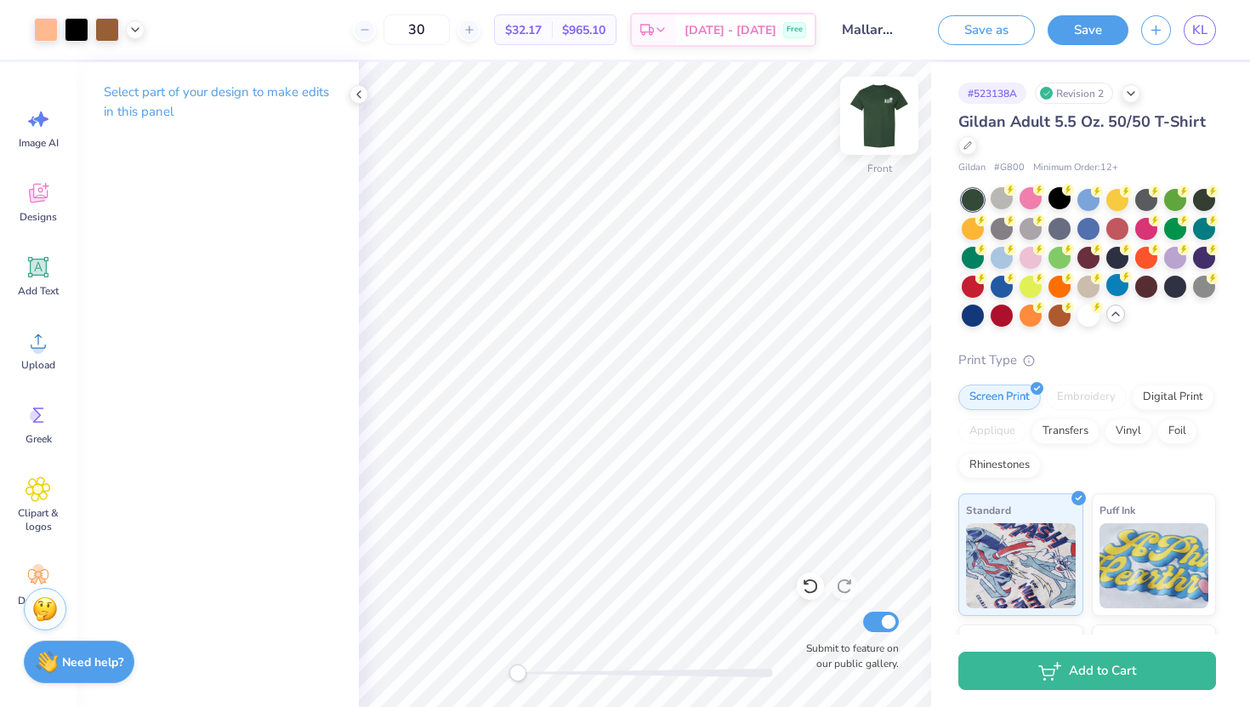
click at [869, 118] on img at bounding box center [880, 116] width 68 height 68
click at [869, 118] on img at bounding box center [880, 116] width 34 height 34
click at [875, 119] on img at bounding box center [880, 116] width 68 height 68
click at [875, 119] on img at bounding box center [880, 116] width 34 height 34
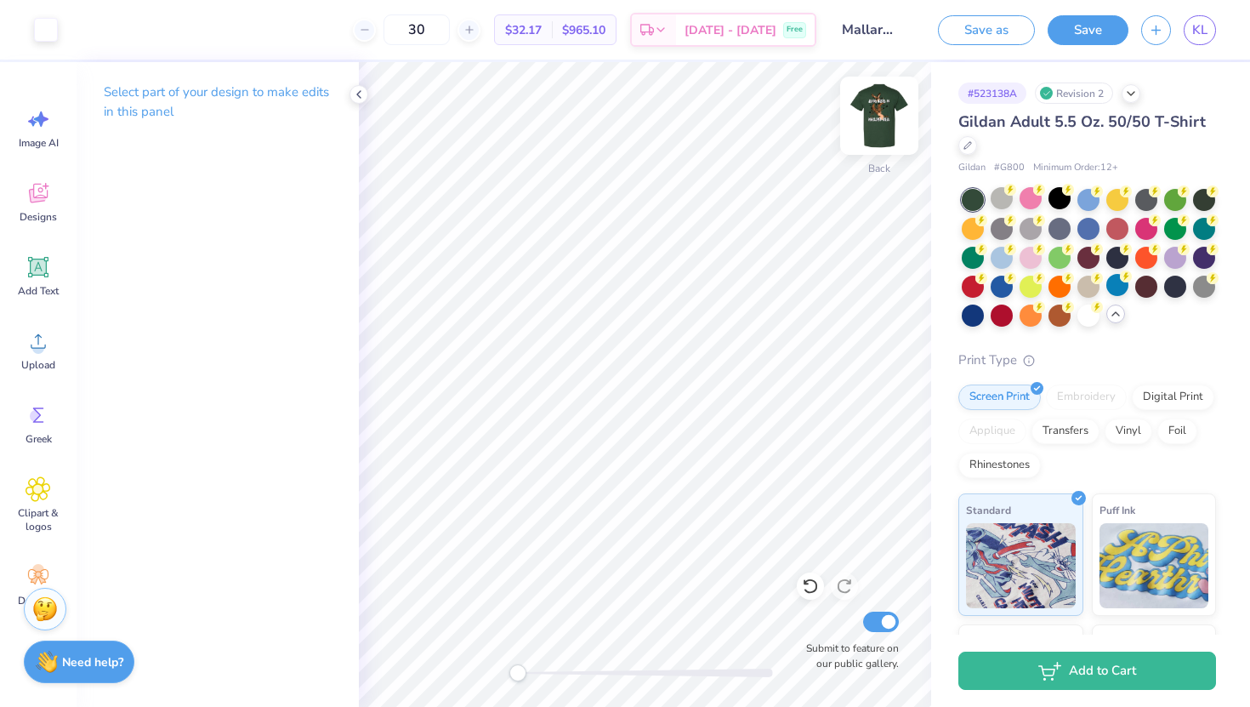
click at [886, 125] on img at bounding box center [880, 116] width 68 height 68
click at [886, 125] on img at bounding box center [880, 116] width 34 height 34
click at [1100, 33] on button "Save" at bounding box center [1088, 28] width 81 height 30
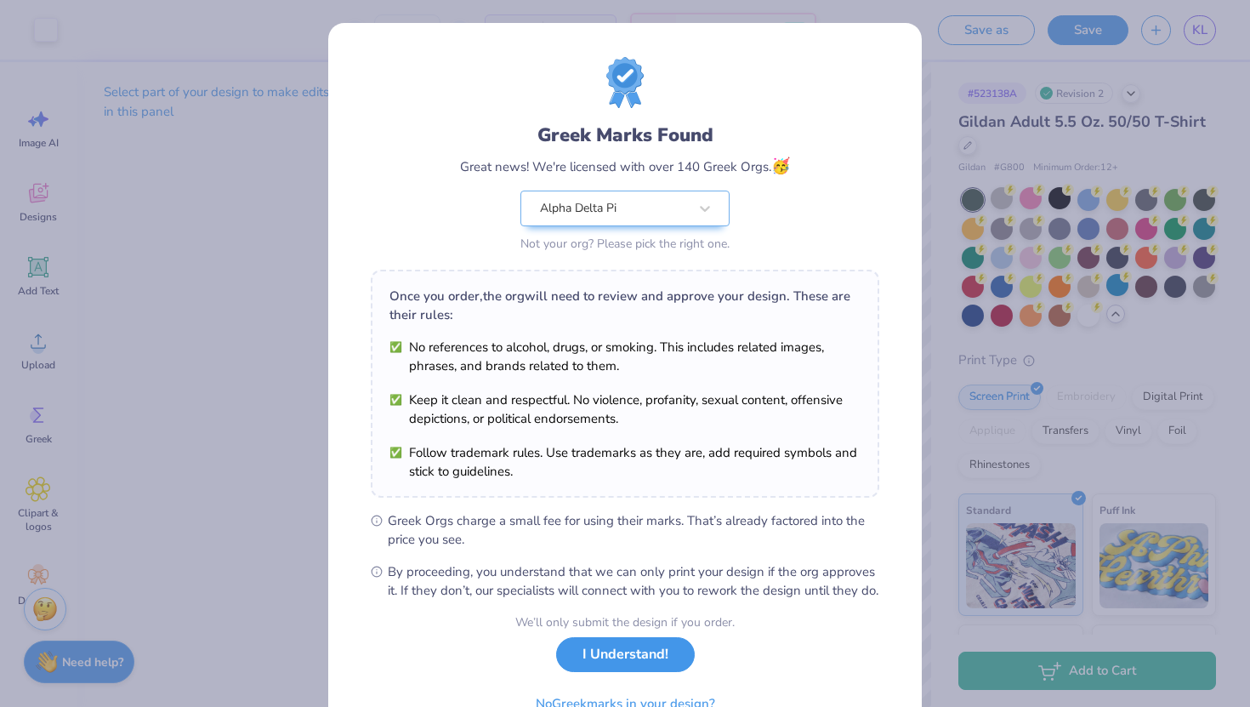
click at [641, 665] on button "I Understand!" at bounding box center [625, 654] width 139 height 35
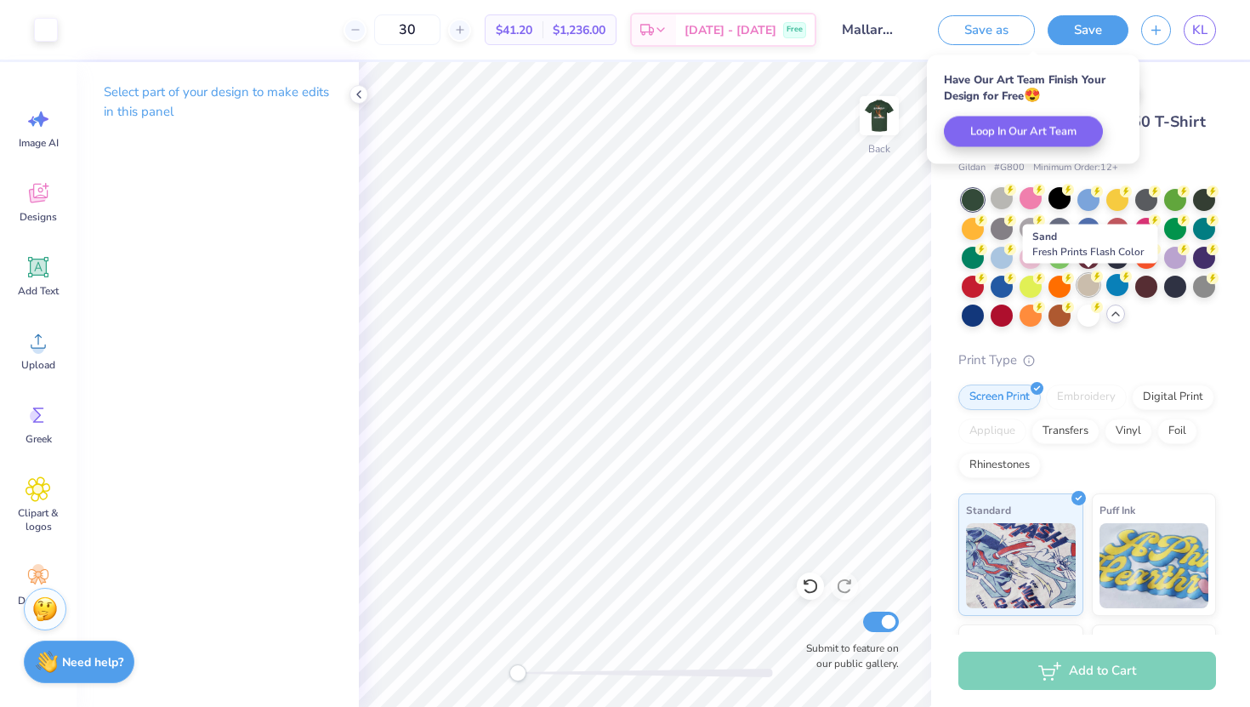
click at [1091, 291] on div at bounding box center [1089, 285] width 22 height 22
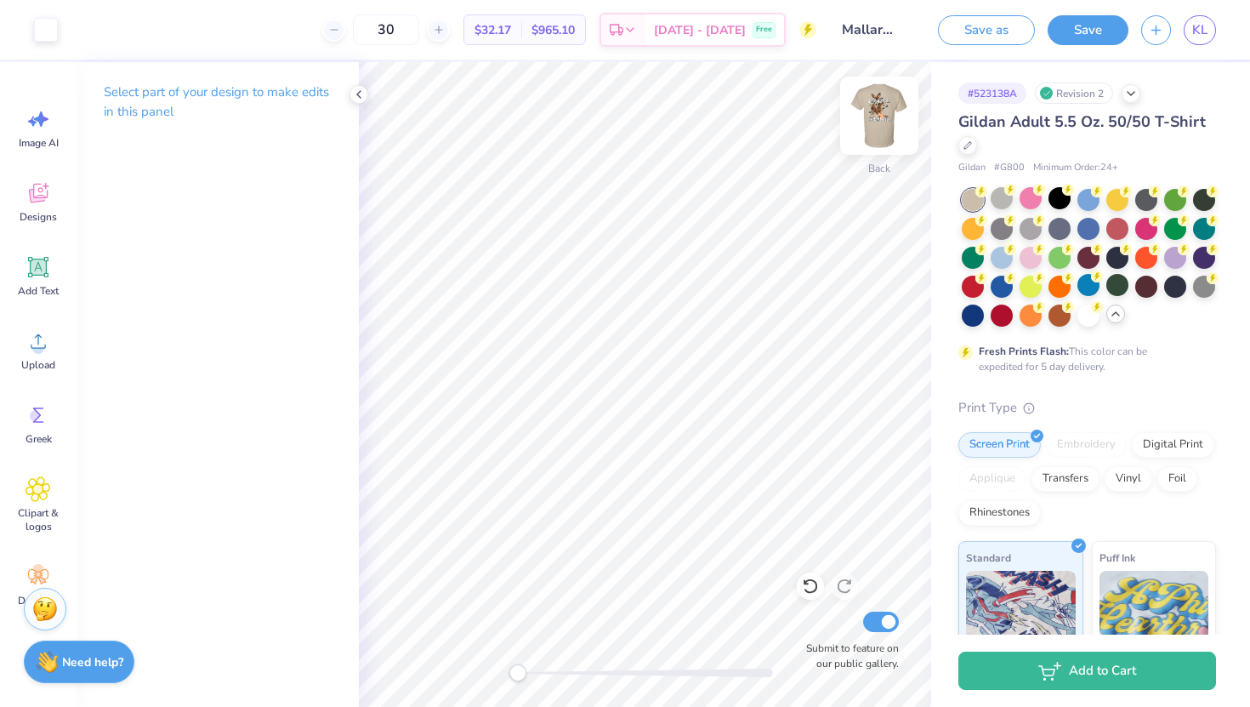
click at [860, 130] on img at bounding box center [880, 116] width 68 height 68
click at [1003, 202] on div at bounding box center [1002, 198] width 22 height 22
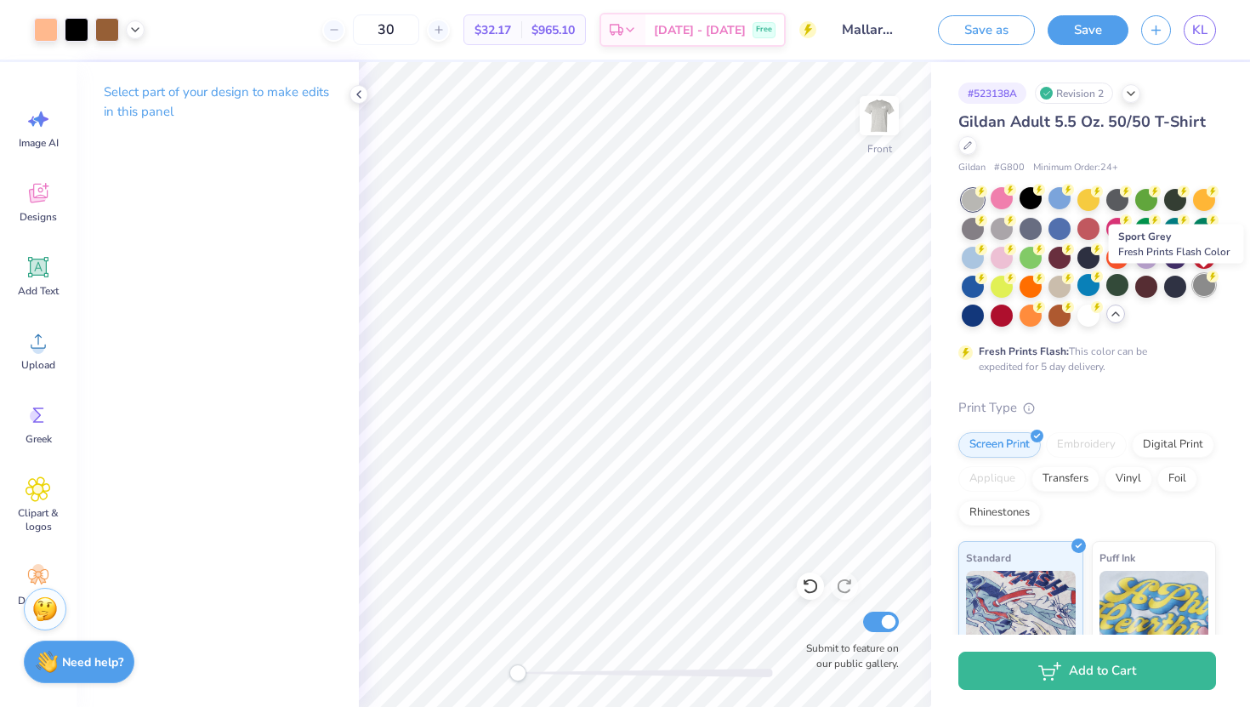
click at [1201, 286] on div at bounding box center [1204, 285] width 22 height 22
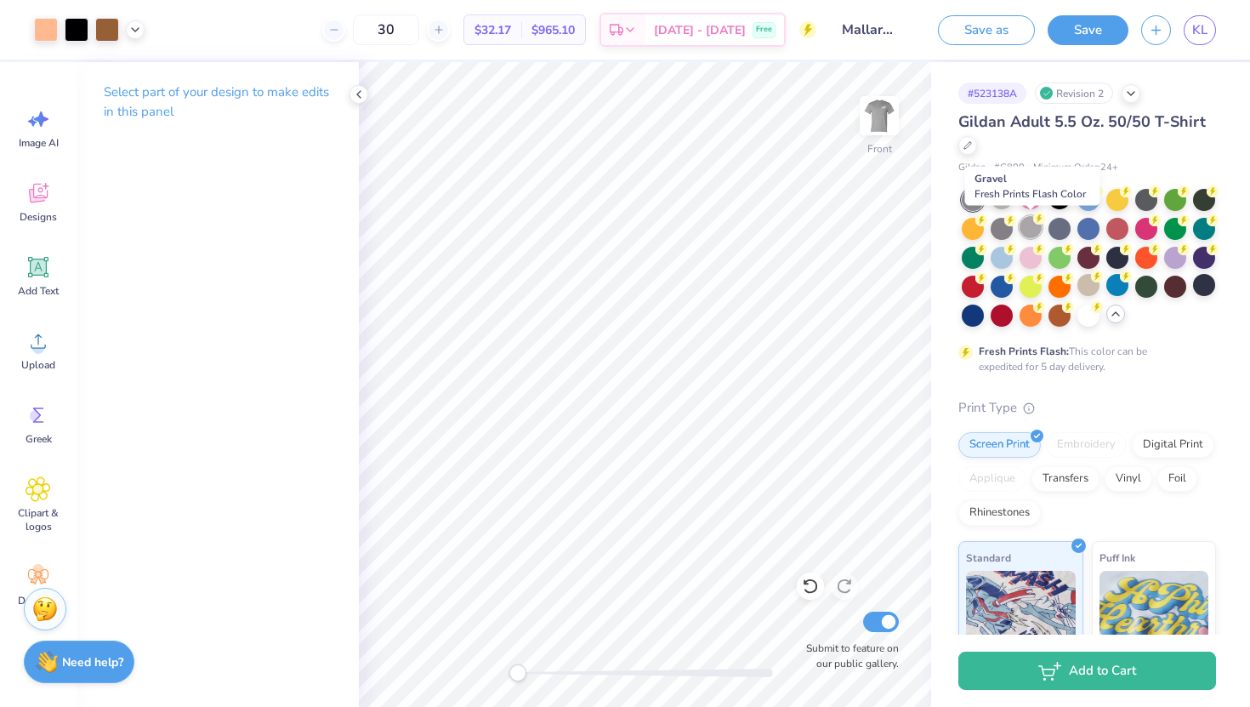
click at [1028, 229] on div at bounding box center [1031, 227] width 22 height 22
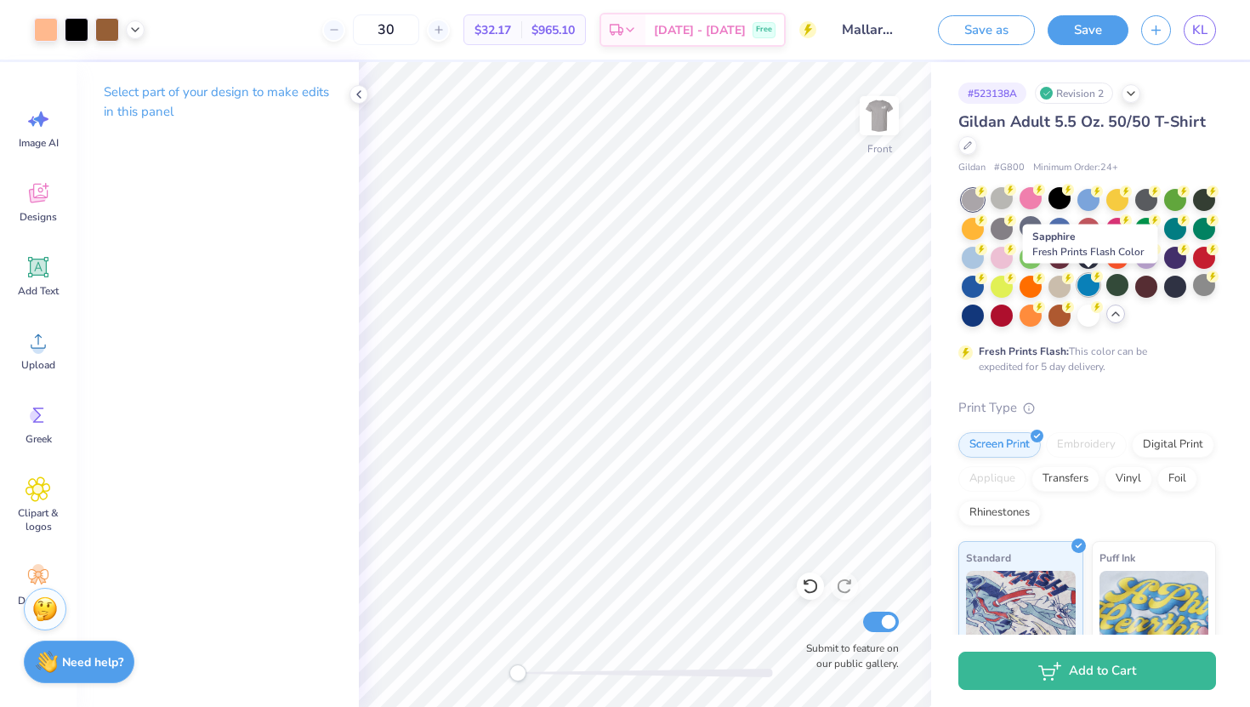
click at [1085, 290] on div at bounding box center [1089, 285] width 22 height 22
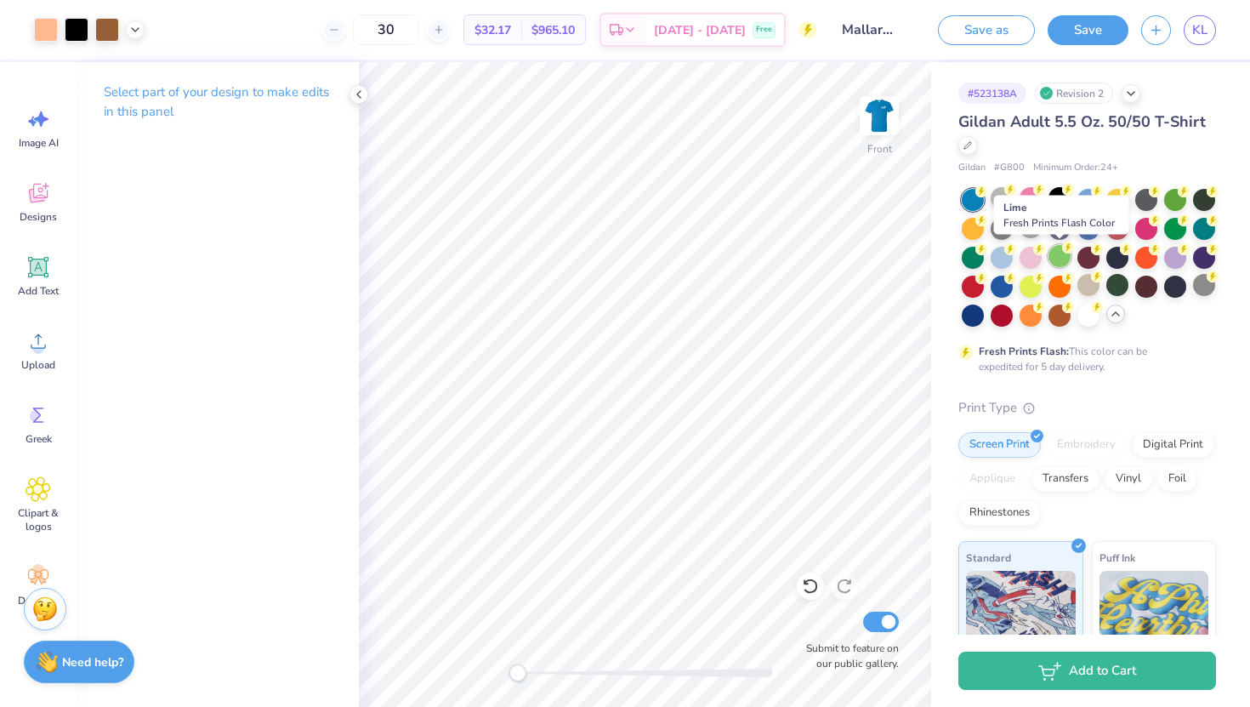
click at [1057, 257] on div at bounding box center [1060, 256] width 22 height 22
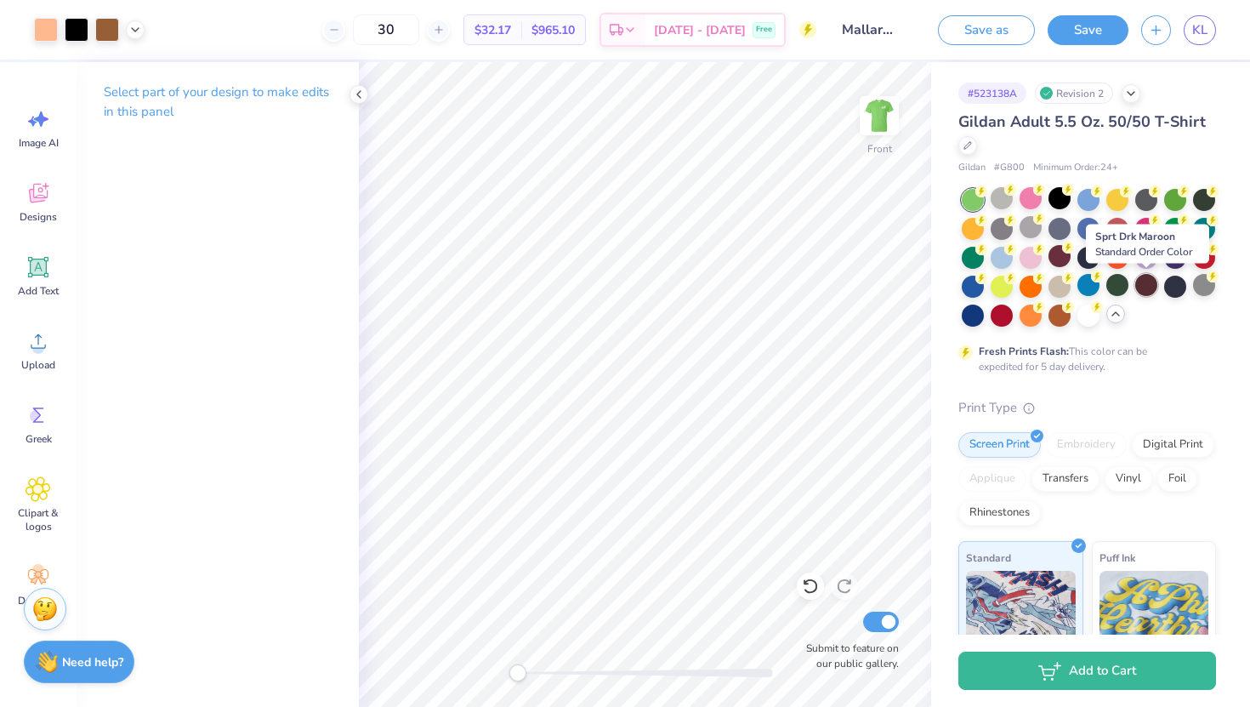
click at [1149, 289] on div at bounding box center [1147, 285] width 22 height 22
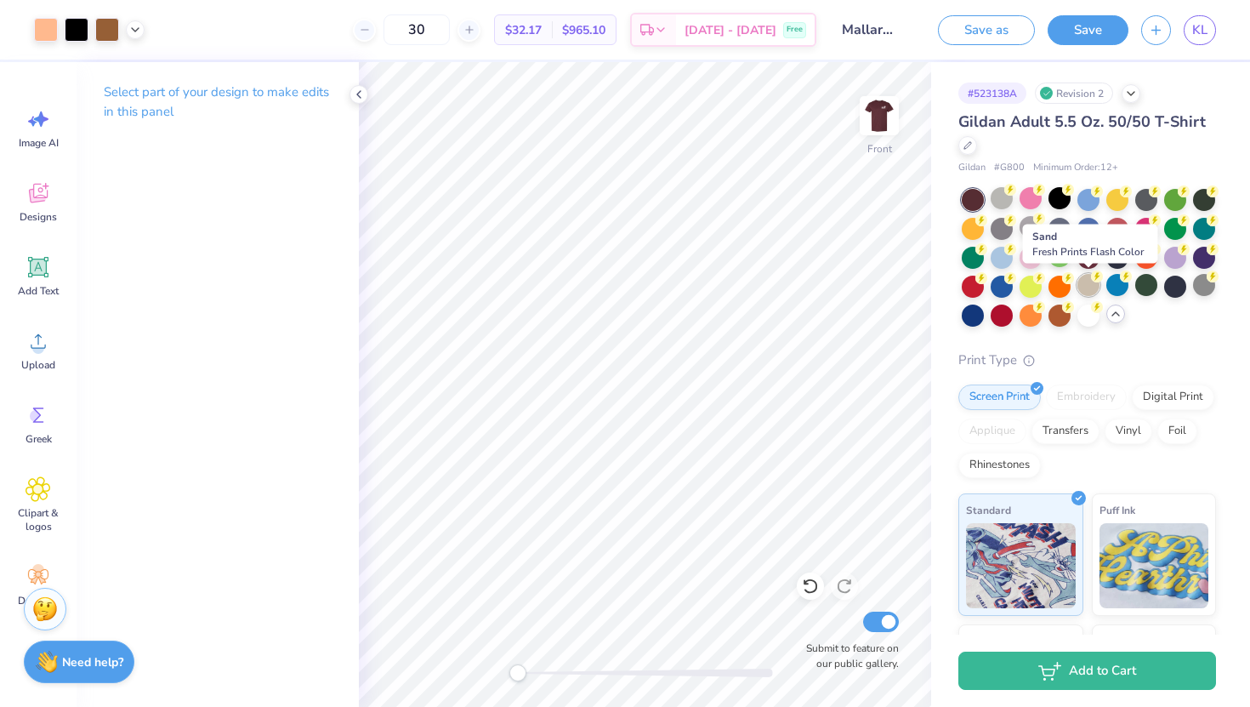
click at [1094, 288] on div at bounding box center [1089, 285] width 22 height 22
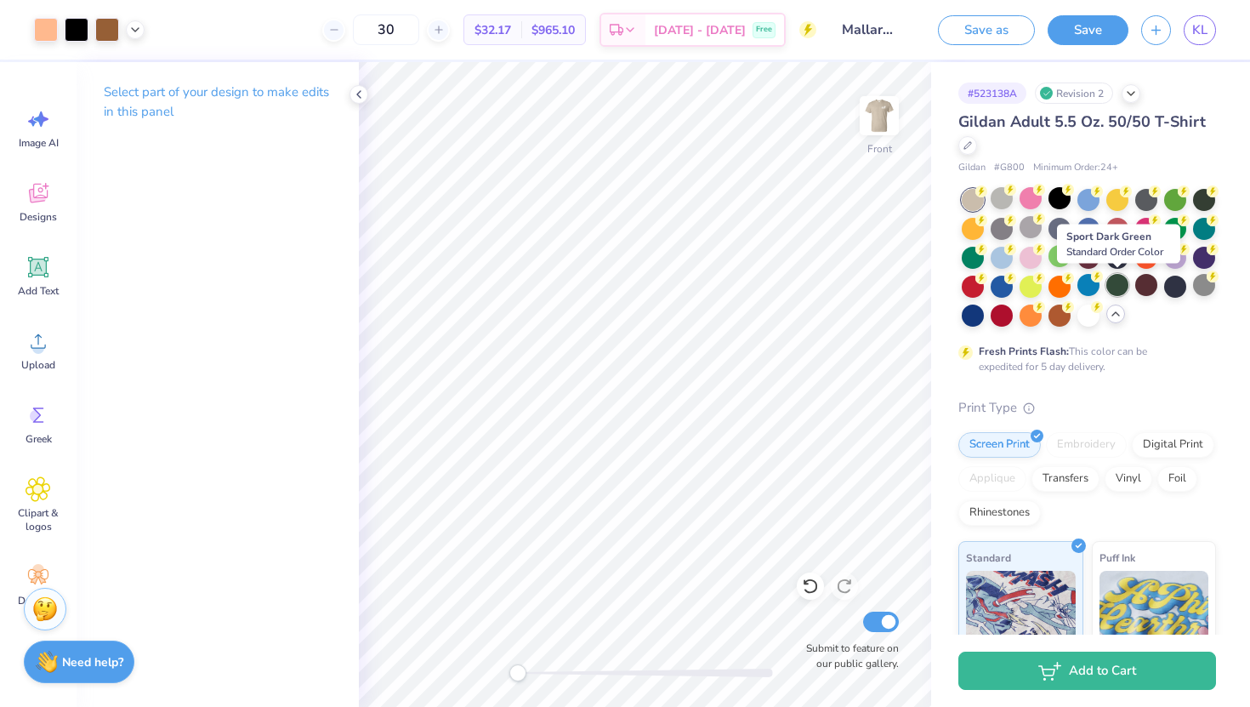
click at [1114, 289] on div at bounding box center [1118, 285] width 22 height 22
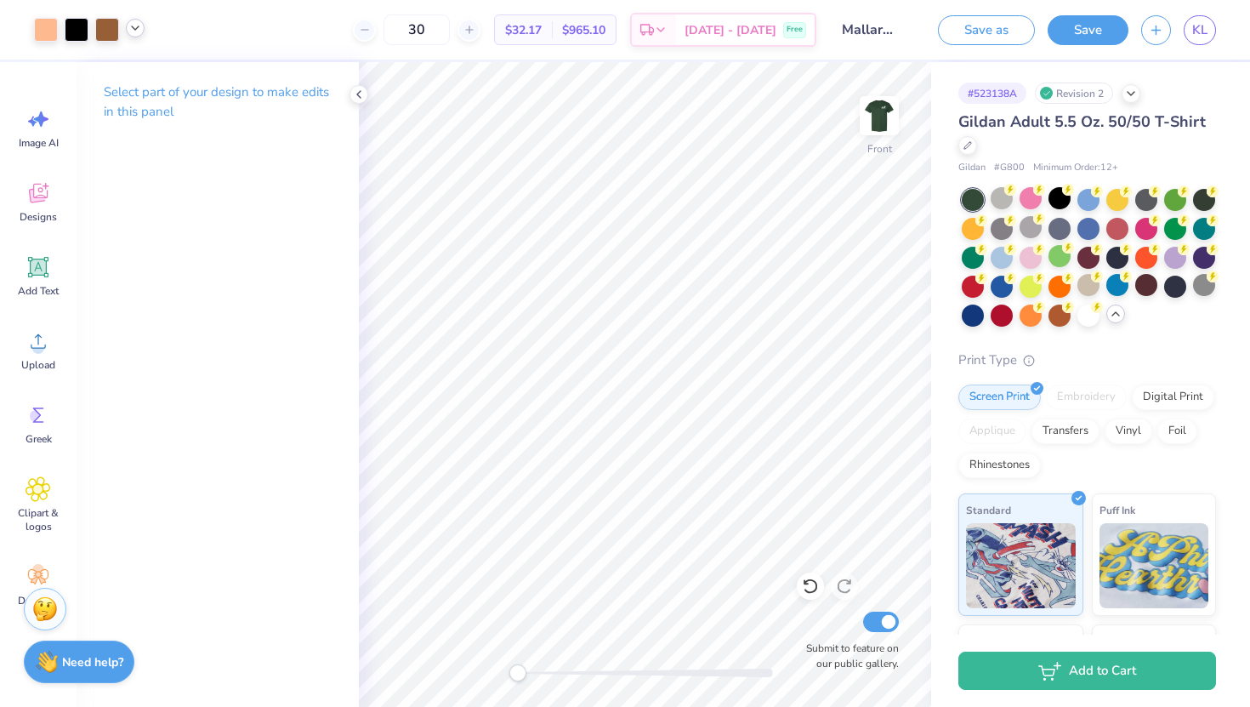
click at [129, 28] on icon at bounding box center [135, 28] width 14 height 14
click at [136, 27] on polyline at bounding box center [135, 27] width 7 height 3
click at [969, 140] on icon at bounding box center [968, 144] width 9 height 9
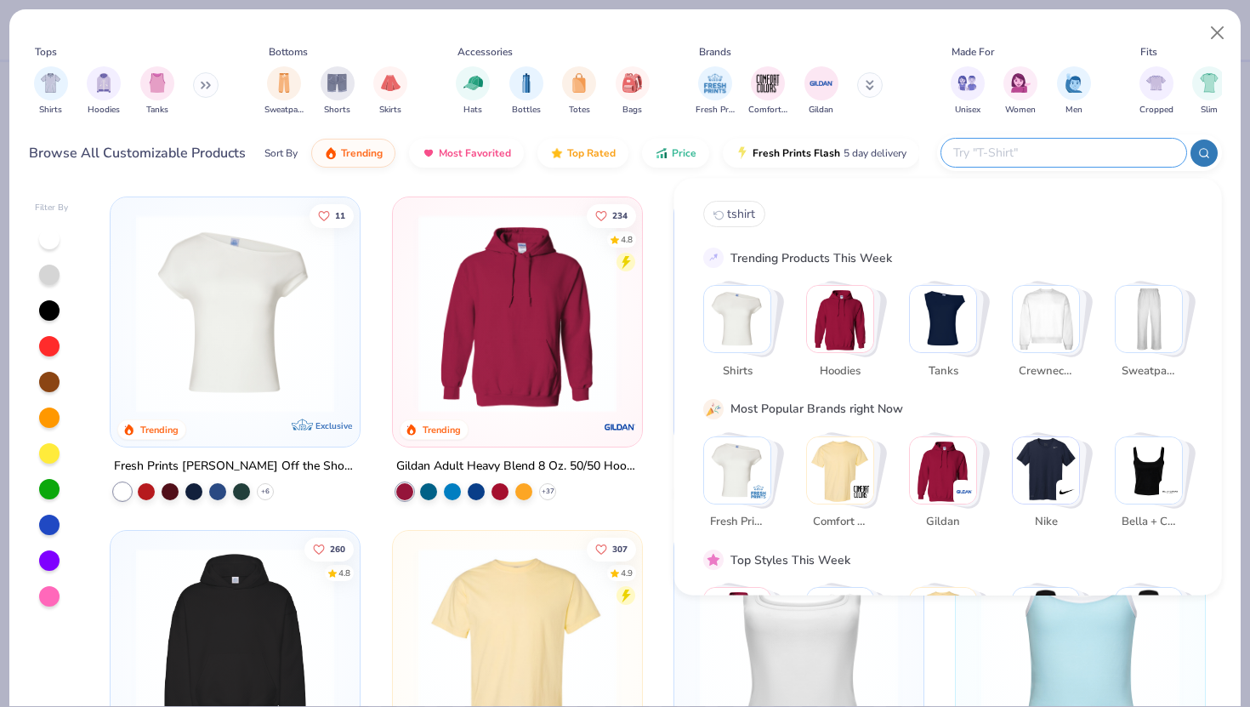
click at [1096, 160] on input "text" at bounding box center [1063, 153] width 223 height 20
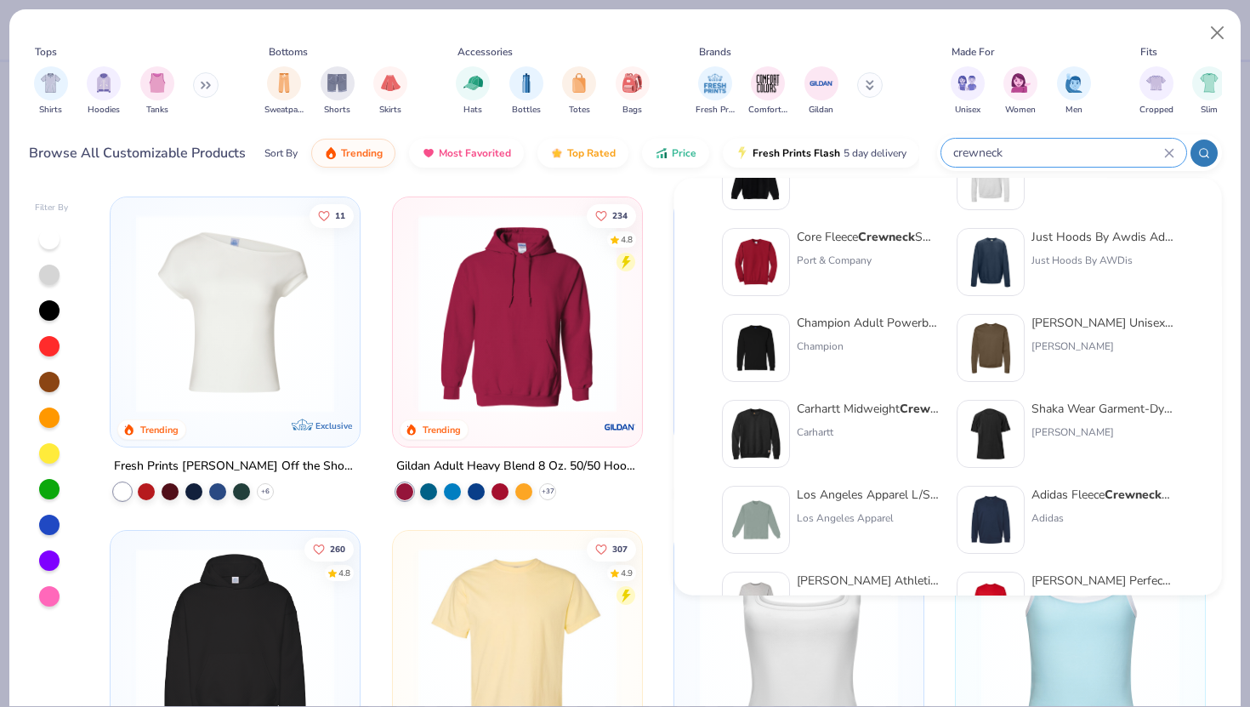
scroll to position [333, 0]
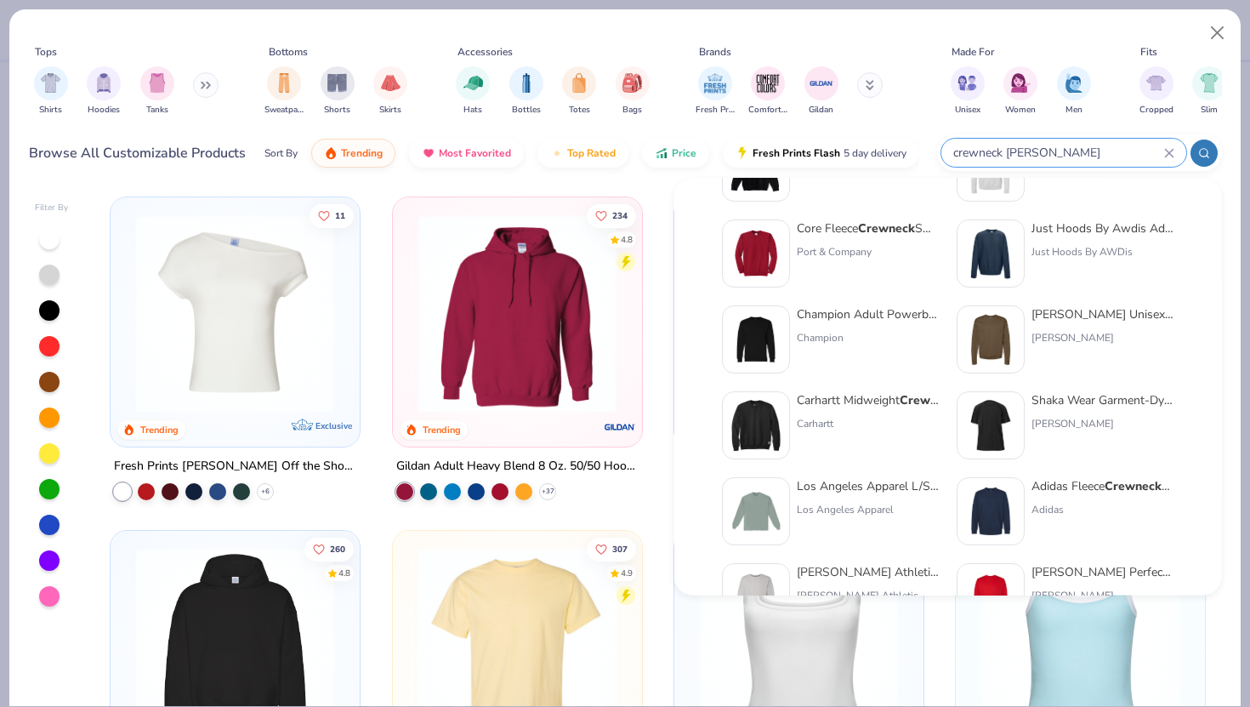
type input "crewneck gildan"
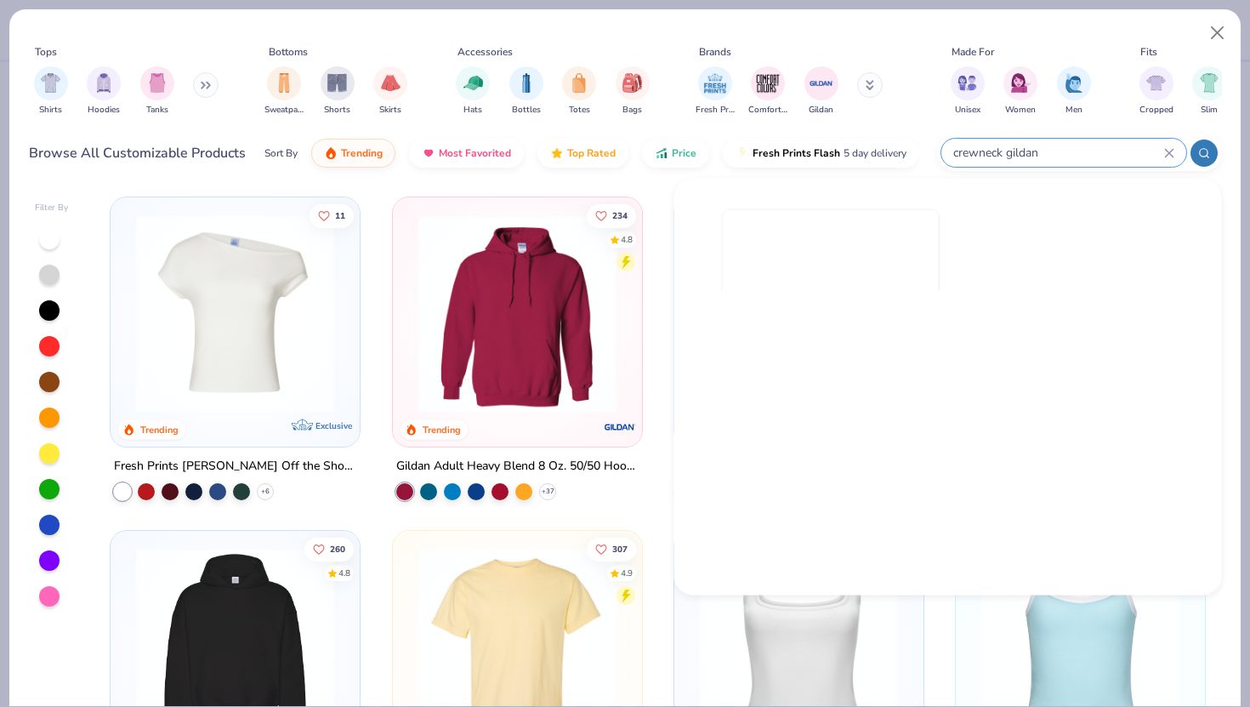
scroll to position [0, 0]
click at [984, 148] on input "crewneck gildan" at bounding box center [1058, 153] width 213 height 20
click at [1005, 148] on input "crewneck gildan" at bounding box center [1058, 153] width 213 height 20
click at [1005, 158] on input "crewneck gildan" at bounding box center [1058, 153] width 213 height 20
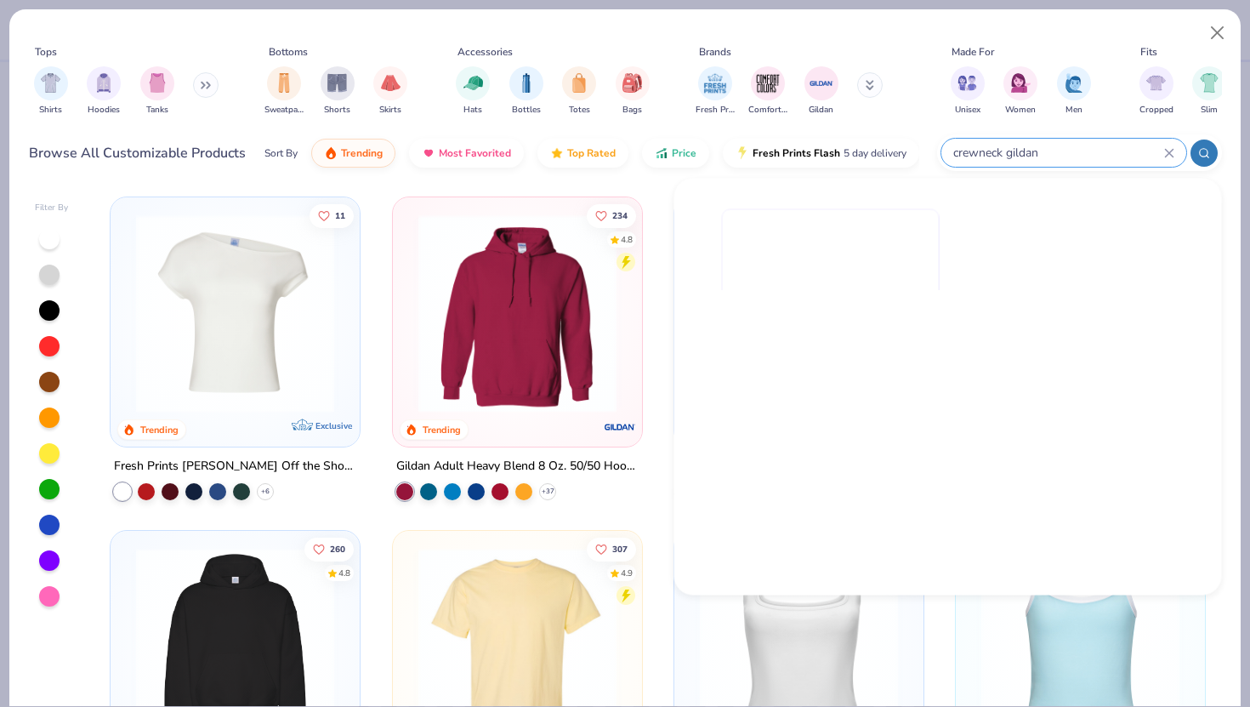
click at [1163, 155] on input "crewneck gildan" at bounding box center [1058, 153] width 213 height 20
click at [1170, 152] on icon at bounding box center [1170, 153] width 10 height 10
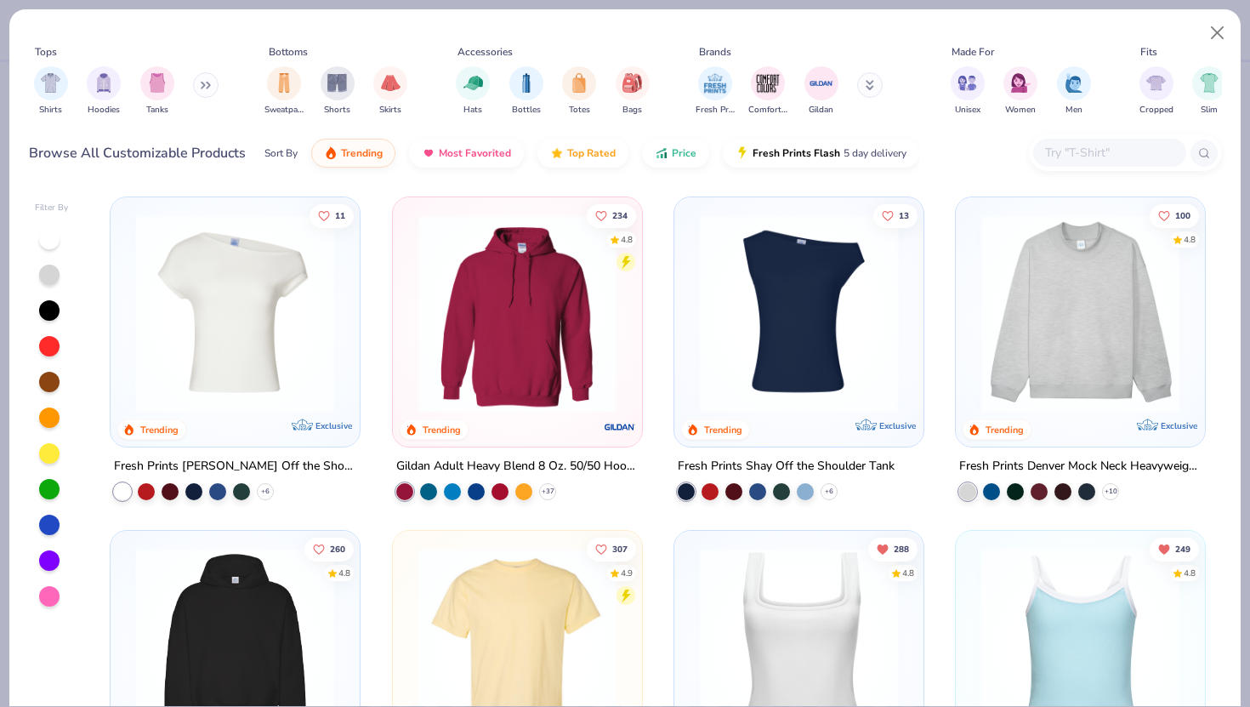
click at [1170, 152] on input "text" at bounding box center [1109, 153] width 131 height 20
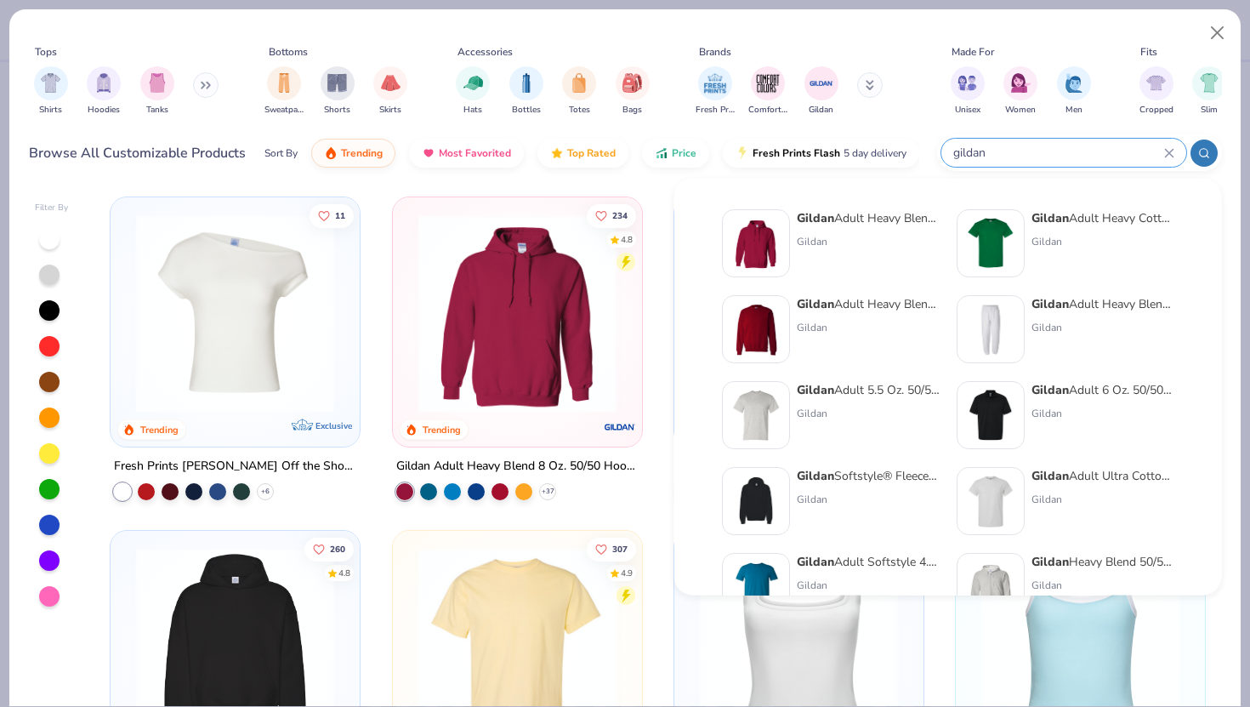
type input "gildan"
click at [205, 84] on icon at bounding box center [206, 85] width 10 height 9
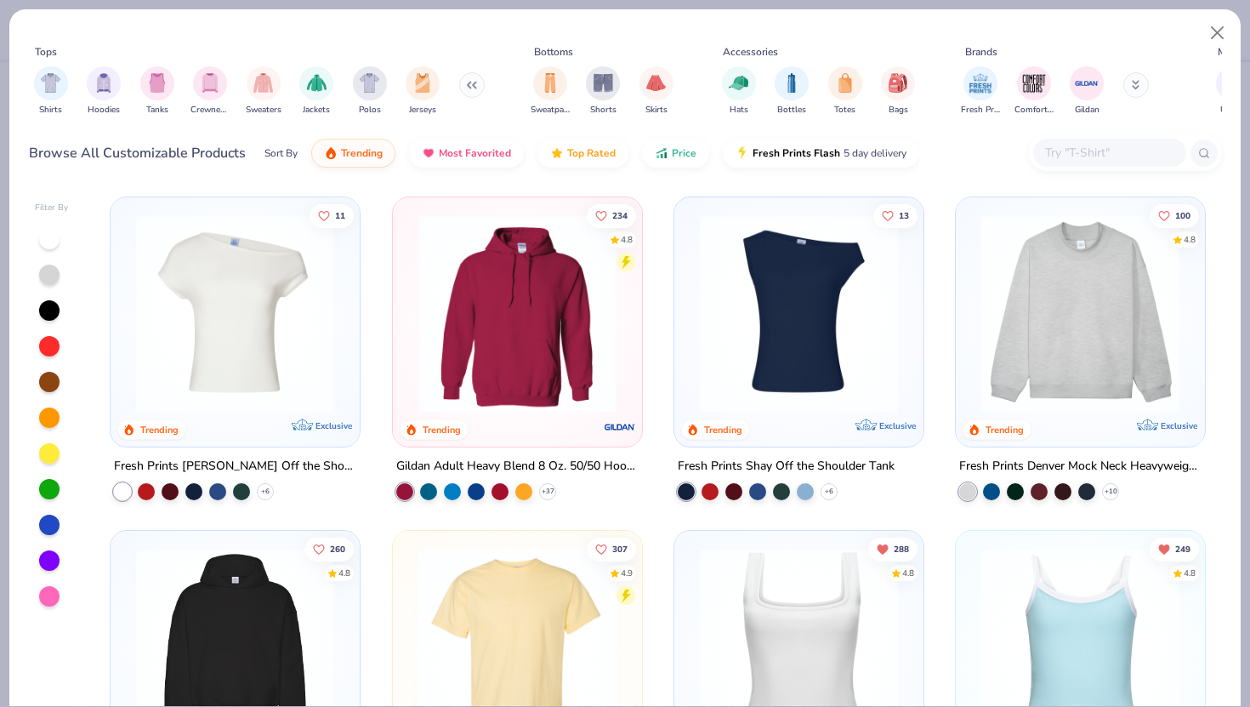
click at [205, 84] on img "filter for Crewnecks" at bounding box center [210, 83] width 19 height 20
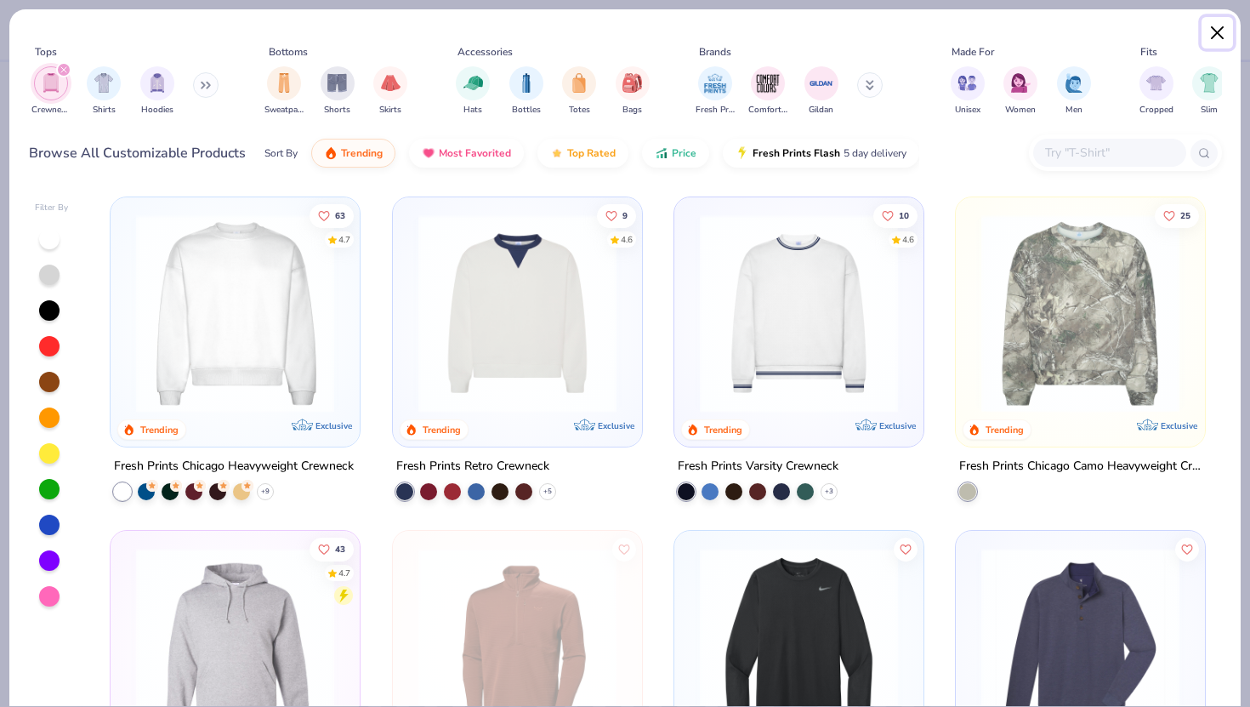
click at [1218, 29] on button "Close" at bounding box center [1218, 33] width 32 height 32
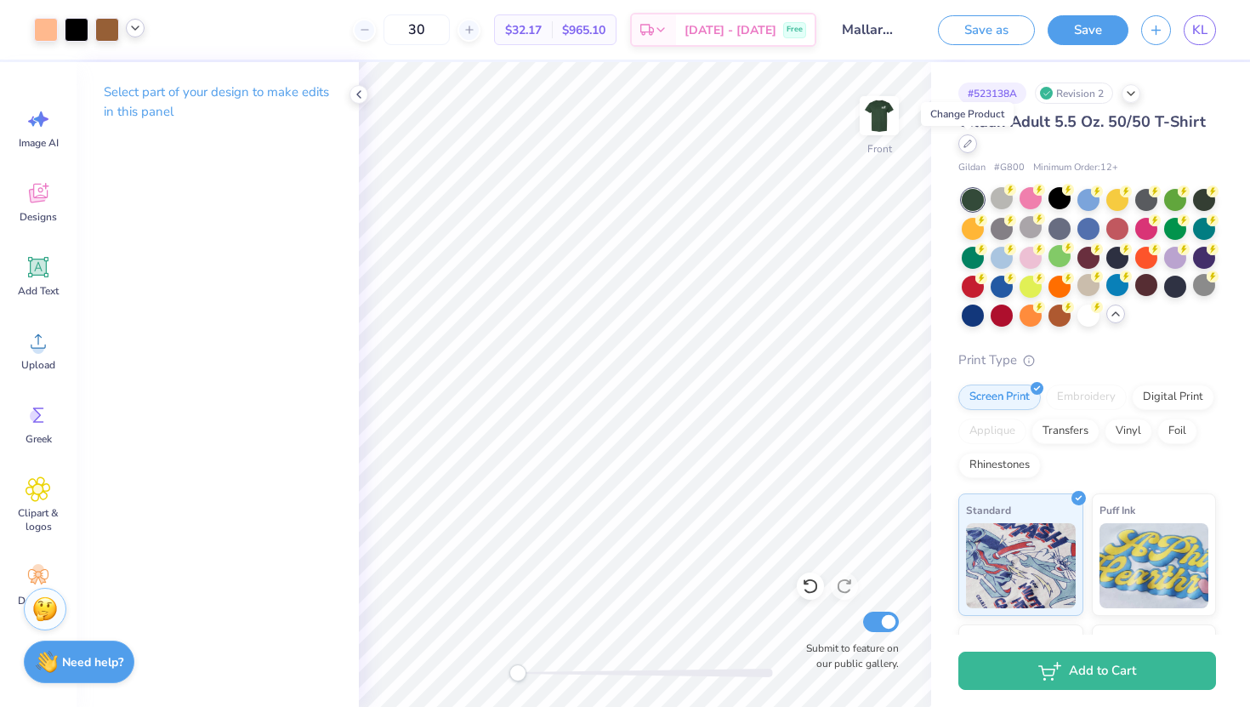
click at [971, 145] on icon at bounding box center [968, 144] width 9 height 9
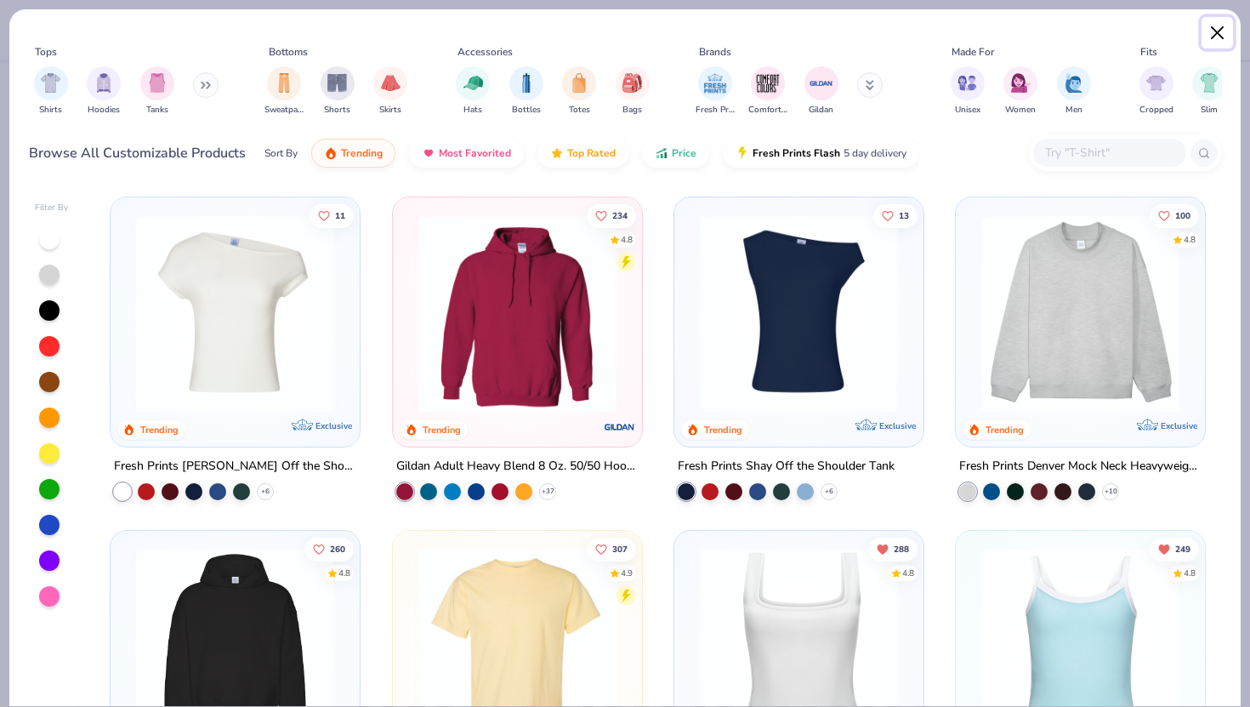
click at [1213, 24] on button "Close" at bounding box center [1218, 33] width 32 height 32
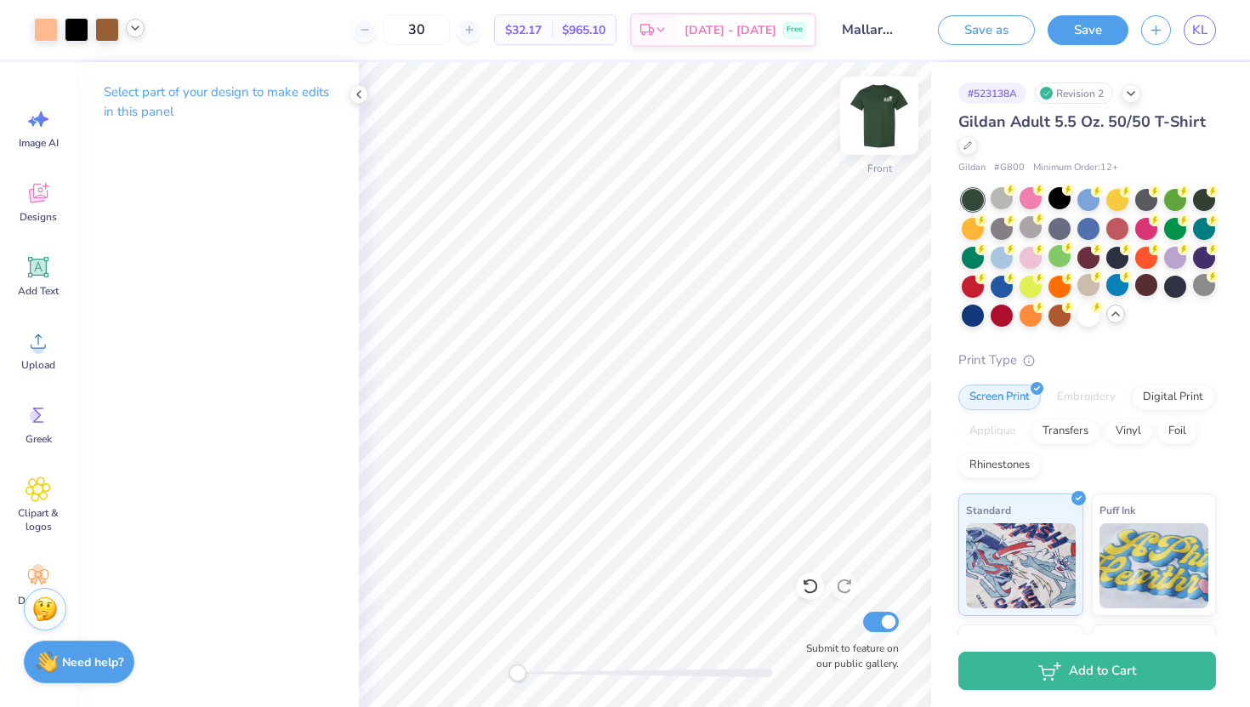
click at [885, 116] on img at bounding box center [880, 116] width 68 height 68
click at [878, 110] on img at bounding box center [880, 116] width 68 height 68
click at [882, 127] on img at bounding box center [880, 116] width 68 height 68
click at [879, 126] on img at bounding box center [880, 116] width 68 height 68
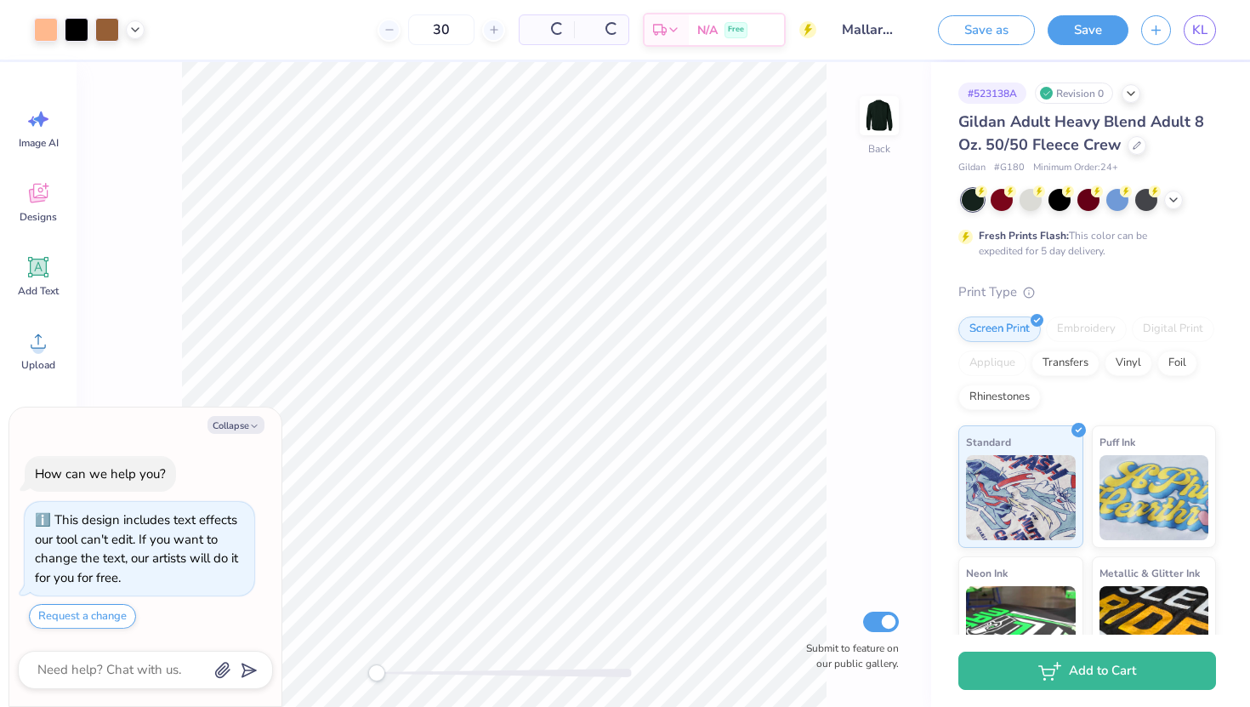
type textarea "x"
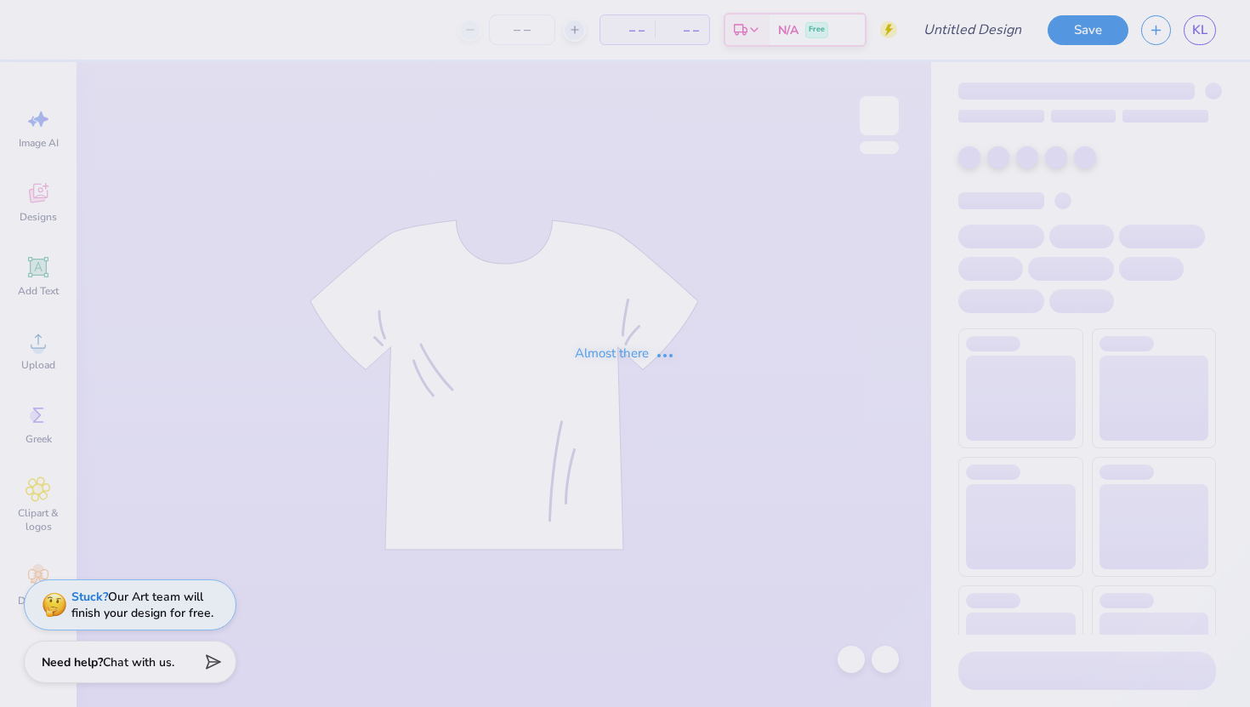
type input "Mallard ball 2"
type input "30"
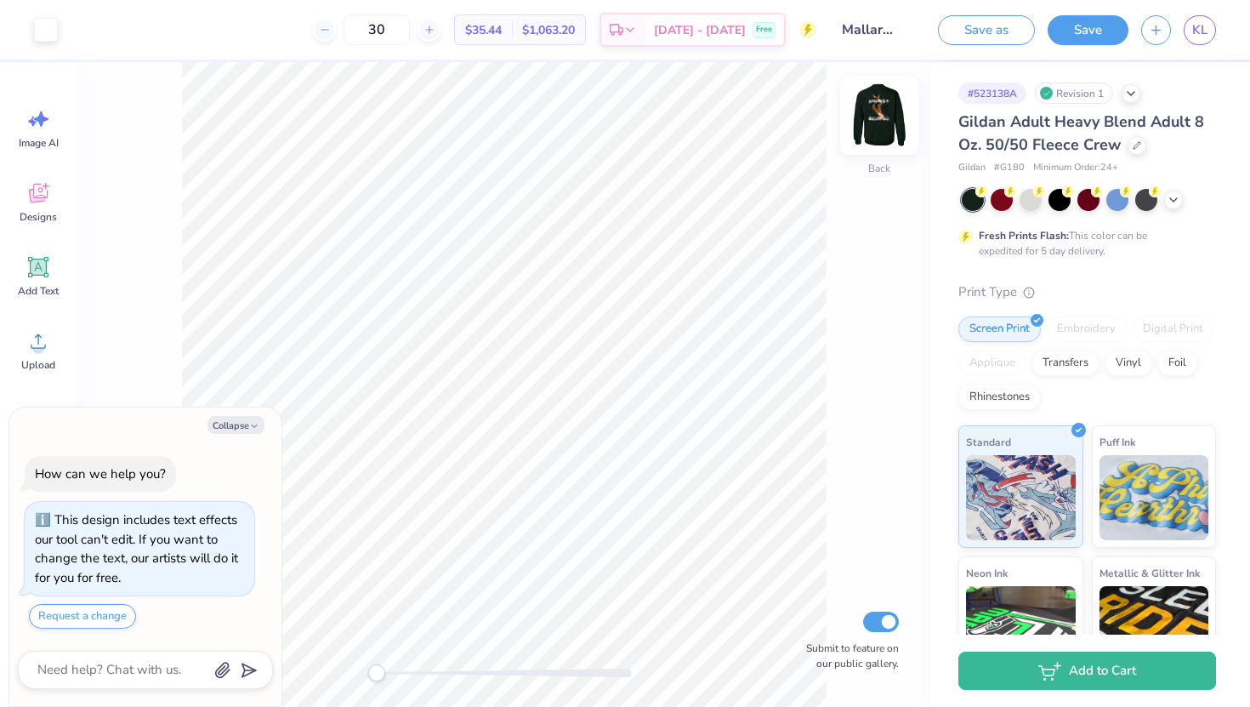
click at [863, 111] on img at bounding box center [880, 116] width 68 height 68
click at [1176, 194] on icon at bounding box center [1174, 198] width 14 height 14
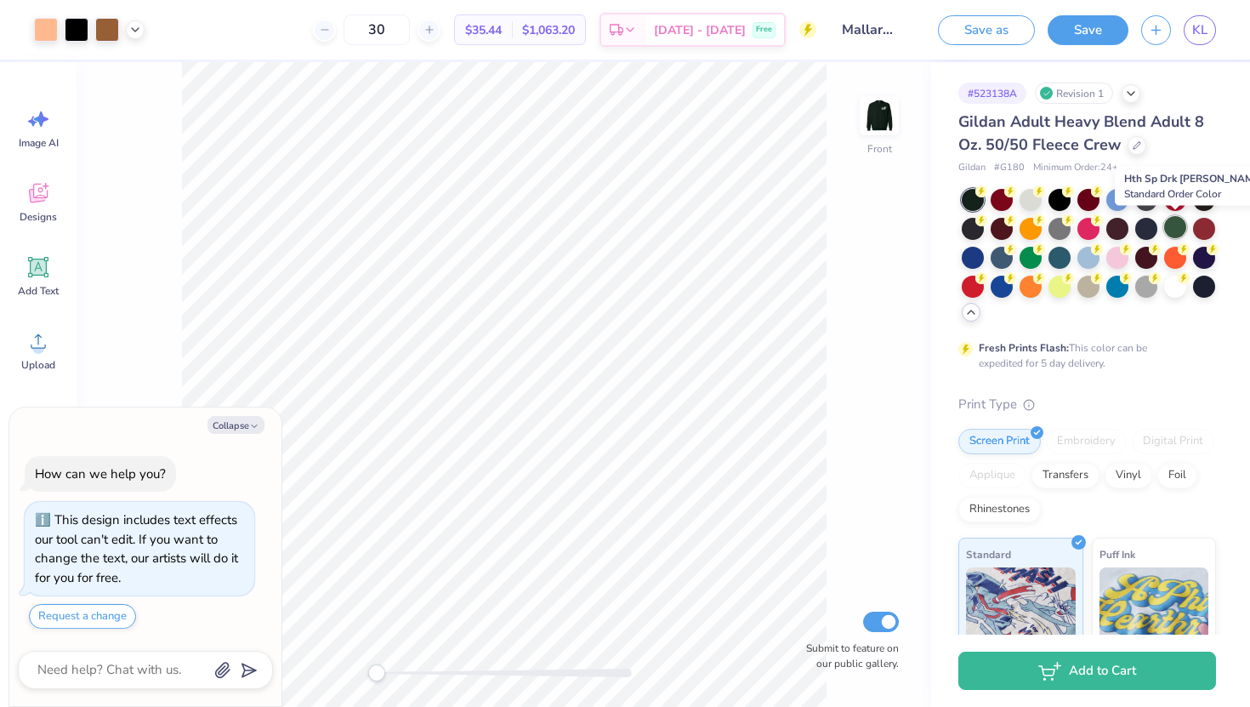
click at [1174, 231] on div at bounding box center [1176, 227] width 22 height 22
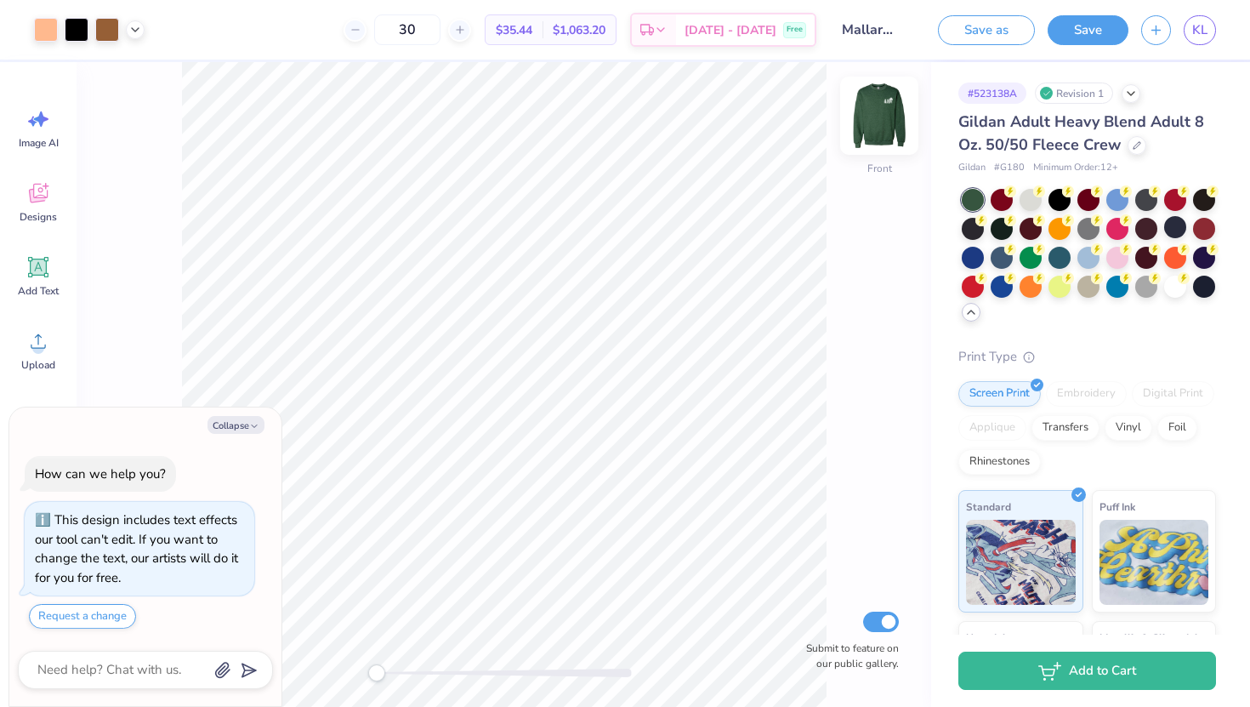
click at [888, 117] on img at bounding box center [880, 116] width 68 height 68
click at [888, 117] on img at bounding box center [880, 116] width 34 height 34
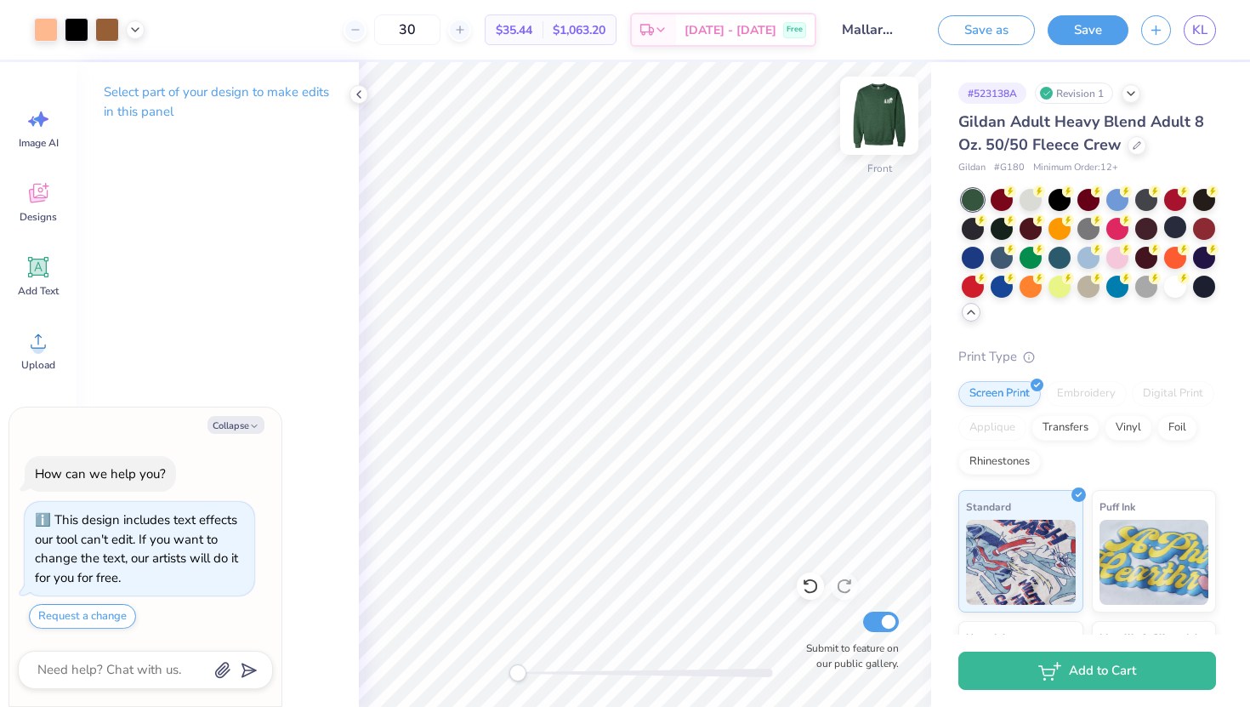
click at [883, 117] on img at bounding box center [880, 116] width 68 height 68
click at [886, 110] on img at bounding box center [880, 116] width 68 height 68
click at [886, 110] on img at bounding box center [880, 116] width 34 height 34
click at [871, 124] on img at bounding box center [880, 116] width 68 height 68
click at [889, 116] on img at bounding box center [880, 116] width 68 height 68
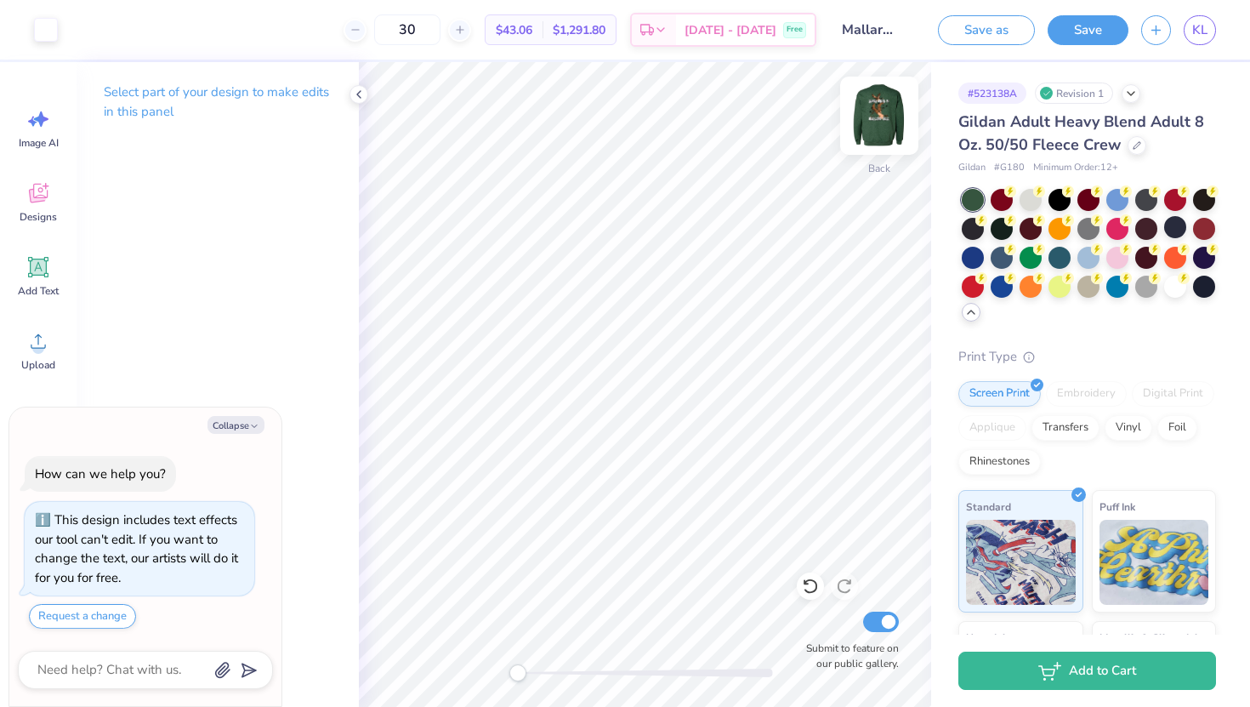
click at [875, 116] on img at bounding box center [880, 116] width 68 height 68
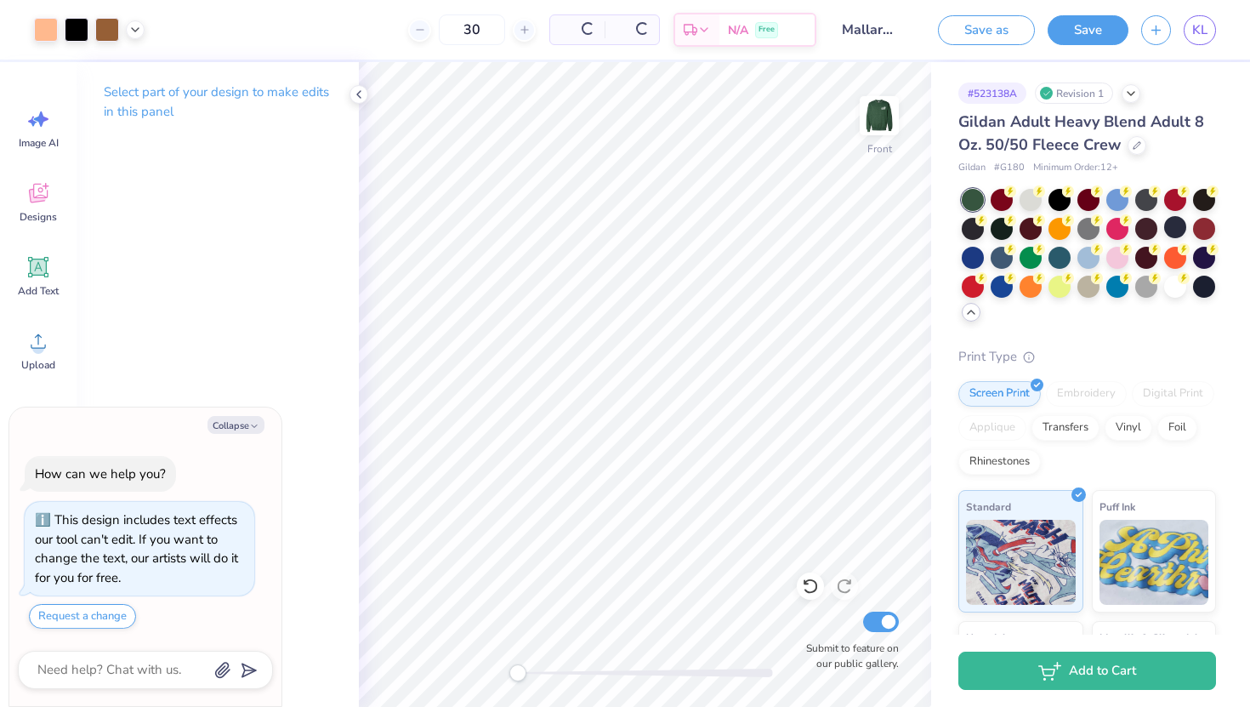
type textarea "x"
